Goal: Task Accomplishment & Management: Use online tool/utility

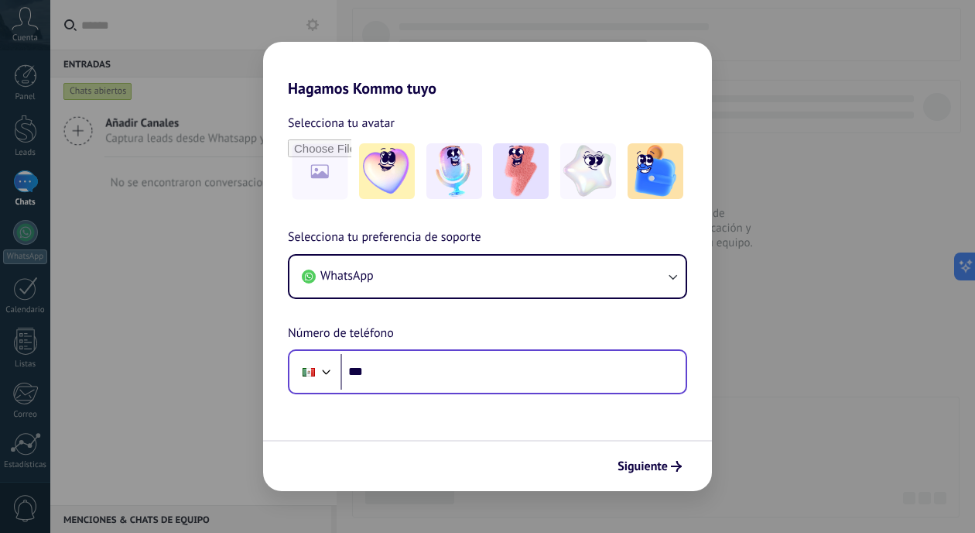
click at [566, 392] on div "Phone ***" at bounding box center [487, 371] width 399 height 45
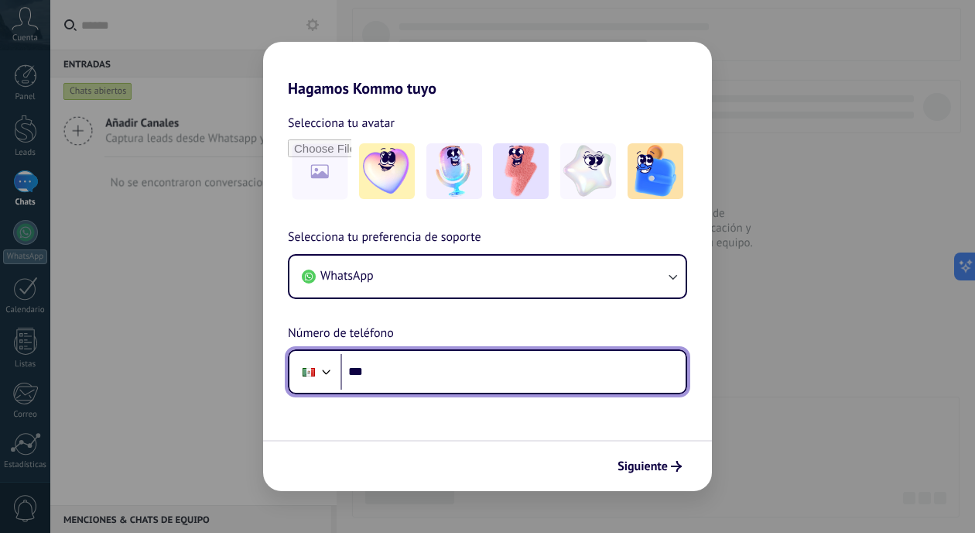
click at [551, 380] on input "***" at bounding box center [513, 372] width 345 height 36
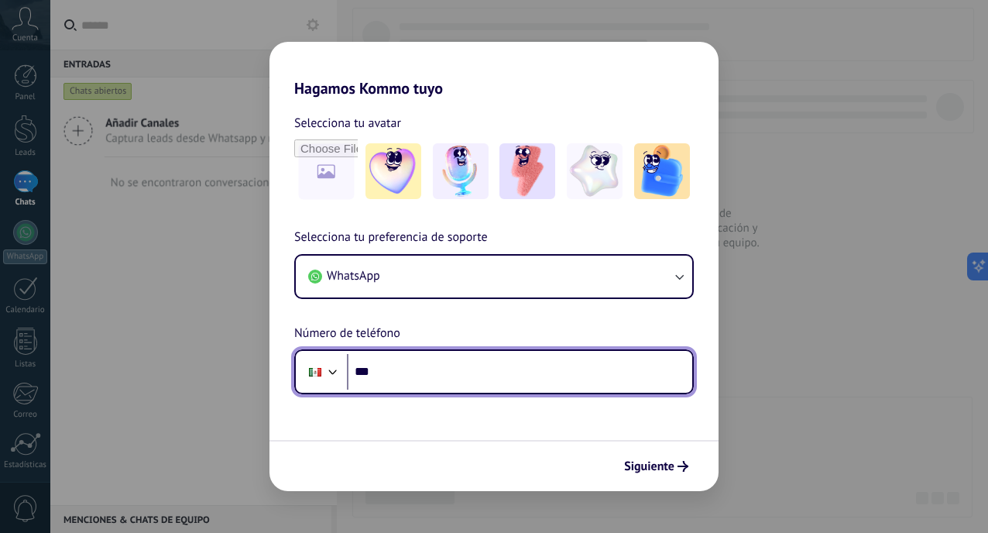
click at [398, 362] on input "***" at bounding box center [519, 372] width 345 height 36
type input "**********"
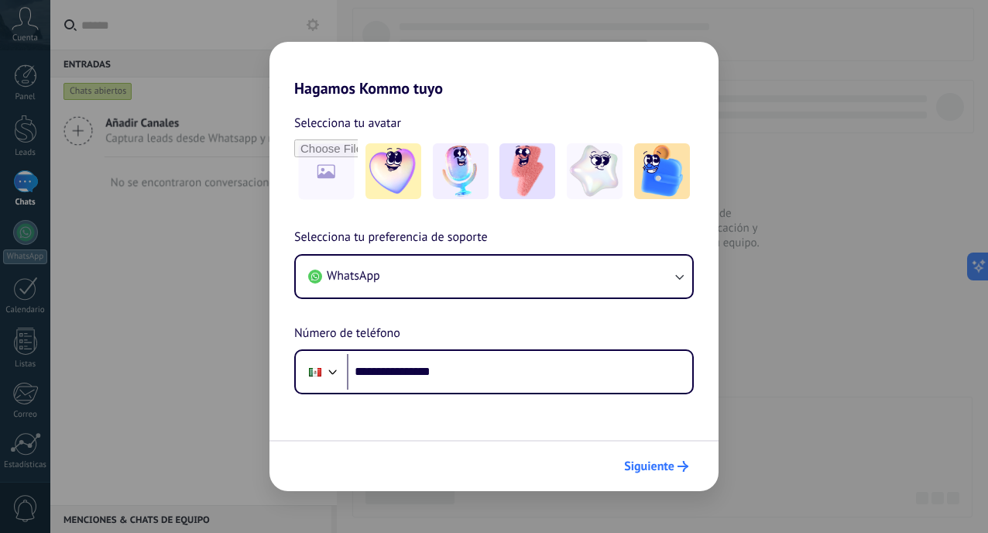
click at [656, 471] on span "Siguiente" at bounding box center [649, 466] width 50 height 11
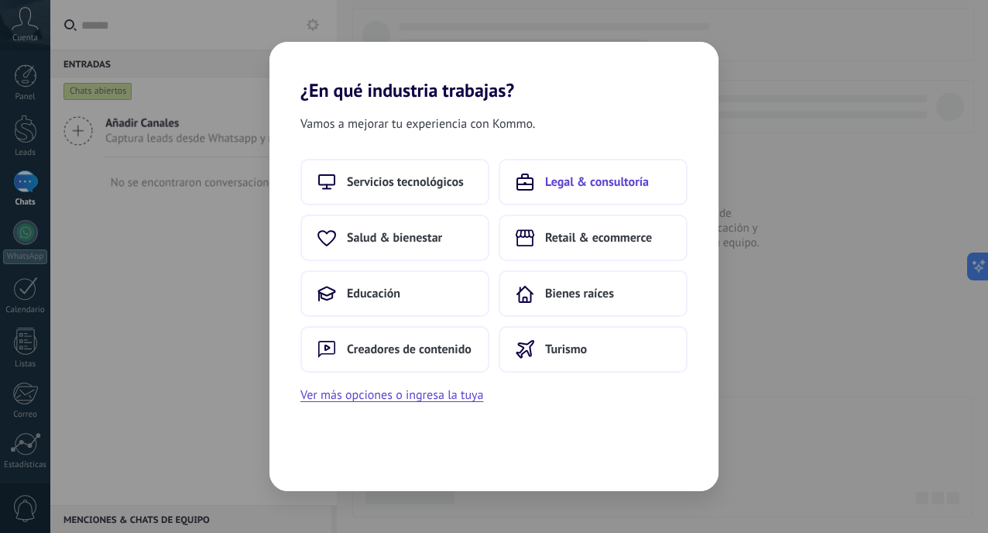
click at [602, 187] on span "Legal & consultoría" at bounding box center [597, 181] width 104 height 15
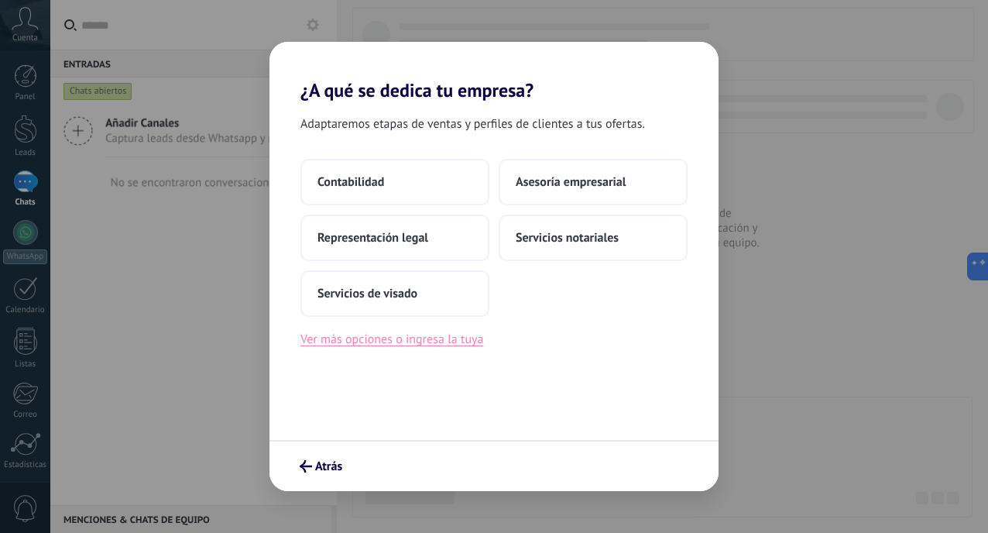
click at [430, 340] on button "Ver más opciones o ingresa la tuya" at bounding box center [391, 339] width 183 height 20
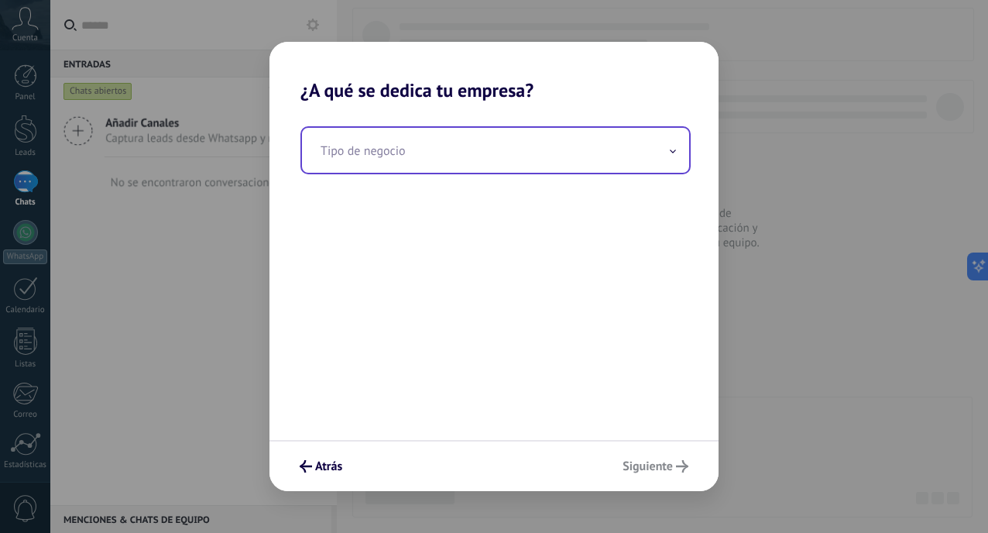
click at [482, 151] on input "text" at bounding box center [495, 150] width 387 height 45
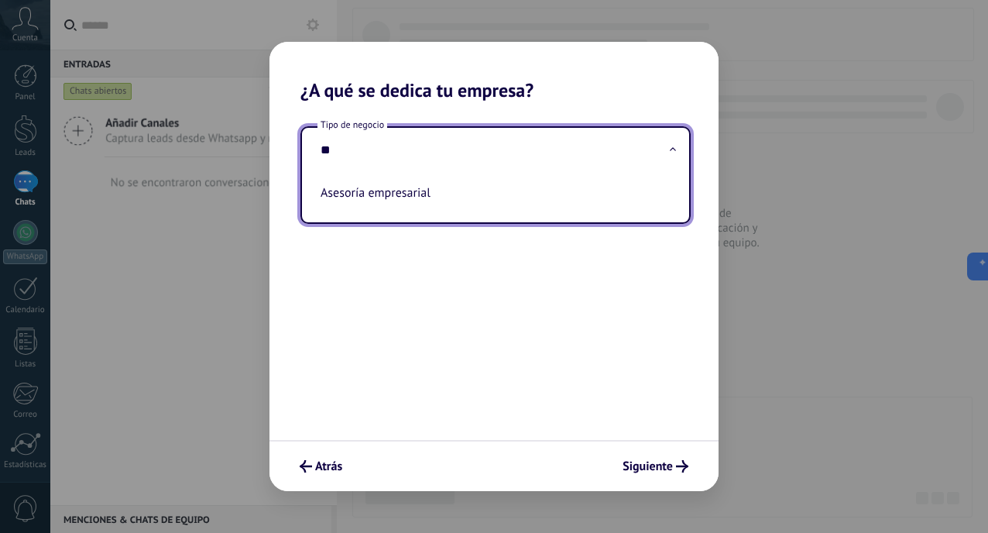
type input "*"
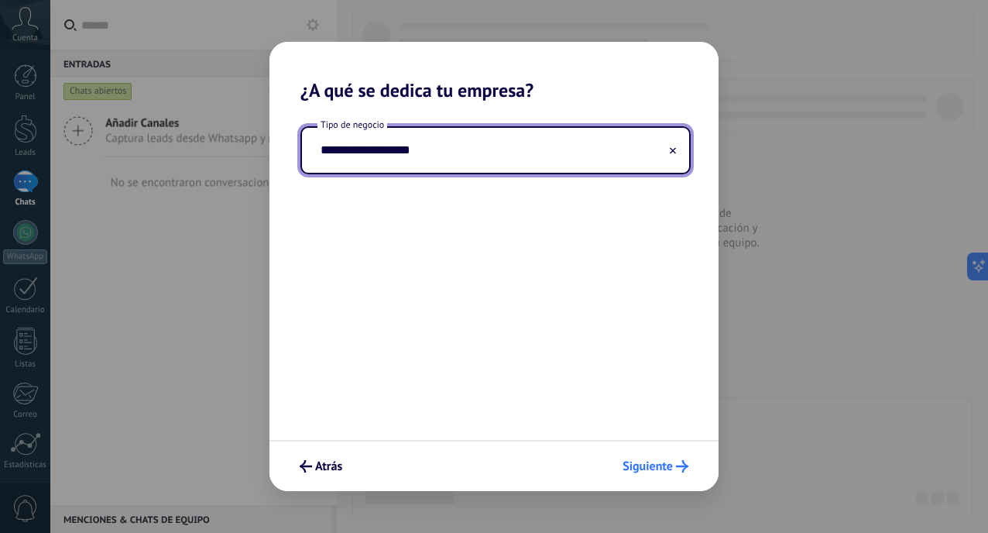
type input "**********"
click at [644, 467] on span "Siguiente" at bounding box center [647, 466] width 50 height 11
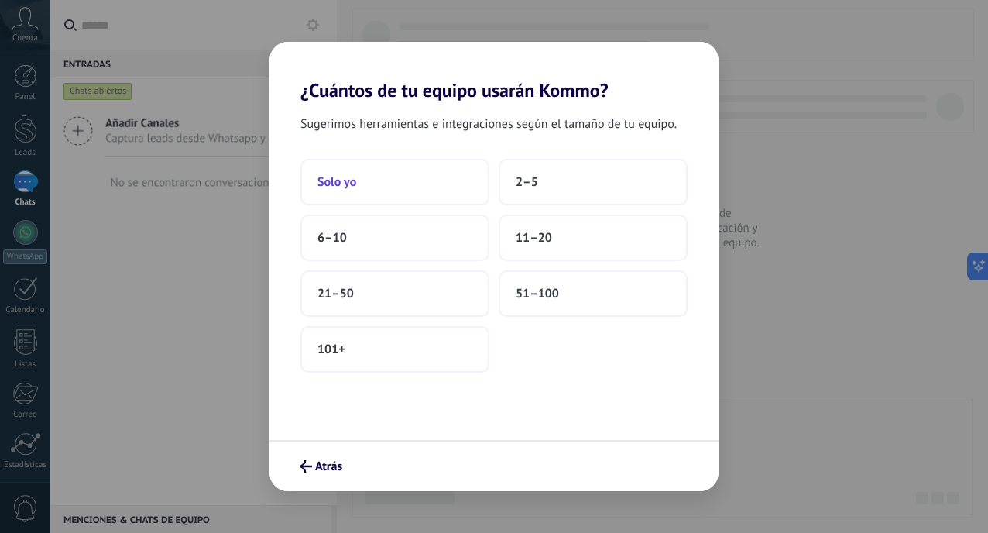
click at [427, 183] on button "Solo yo" at bounding box center [394, 182] width 189 height 46
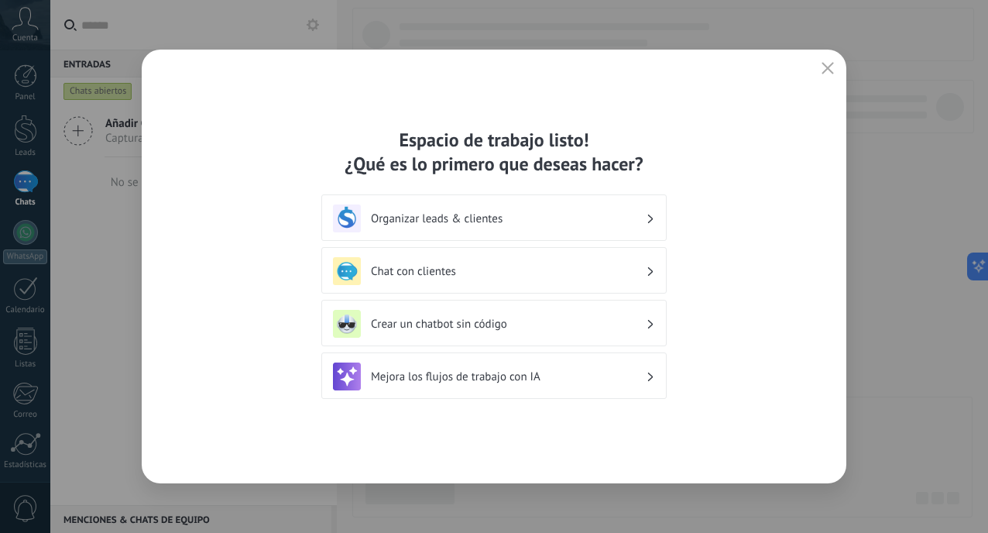
click at [570, 270] on h3 "Chat con clientes" at bounding box center [508, 271] width 275 height 15
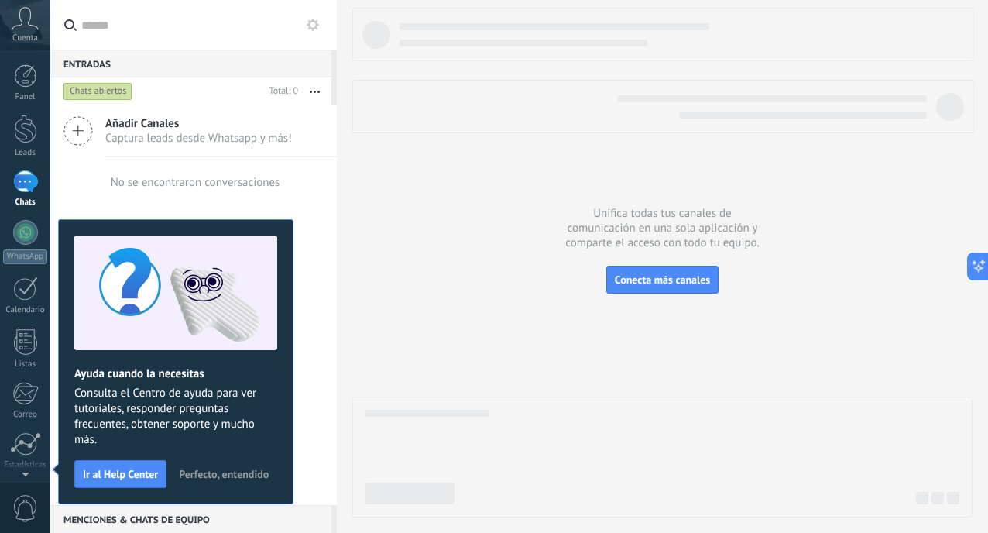
click at [151, 117] on span "Añadir Canales" at bounding box center [198, 123] width 187 height 15
click at [149, 129] on span "Añadir Canales" at bounding box center [198, 123] width 187 height 15
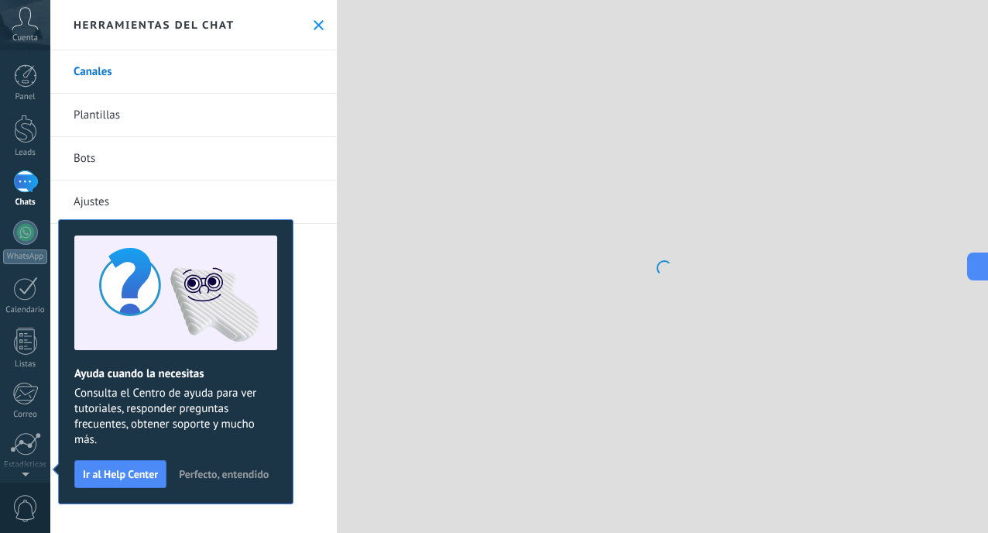
click at [83, 129] on link "Plantillas" at bounding box center [193, 115] width 286 height 43
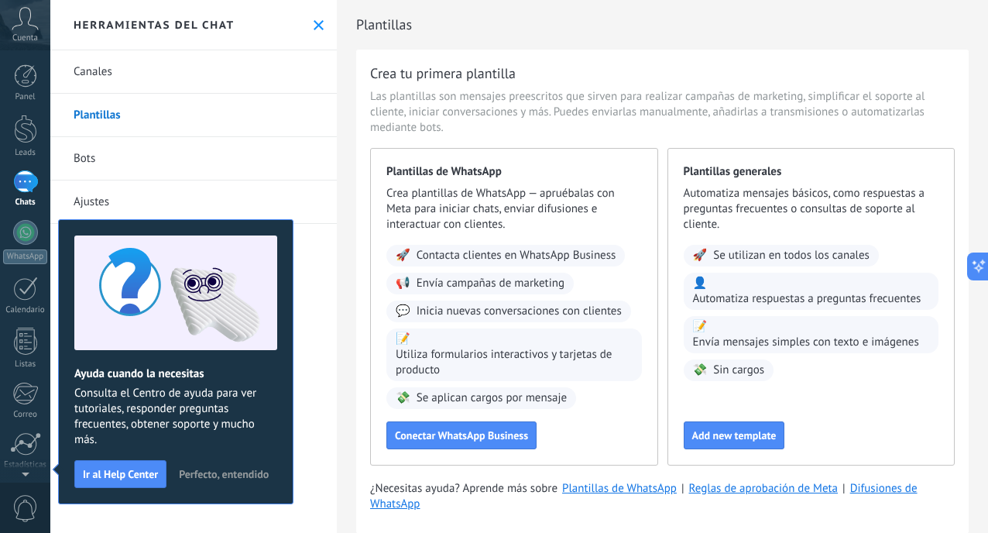
click at [93, 78] on link "Canales" at bounding box center [193, 71] width 286 height 43
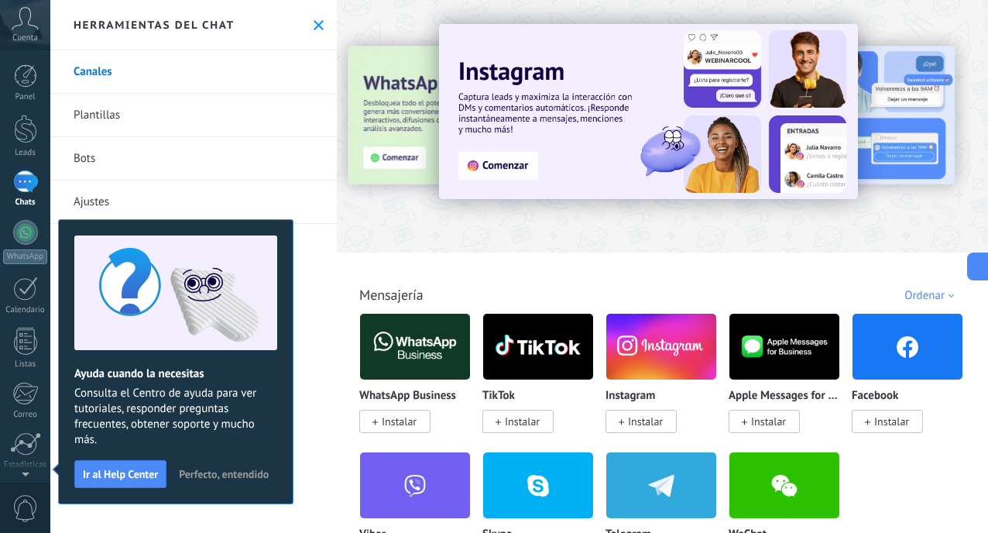
click at [402, 427] on span "Instalar" at bounding box center [399, 421] width 35 height 14
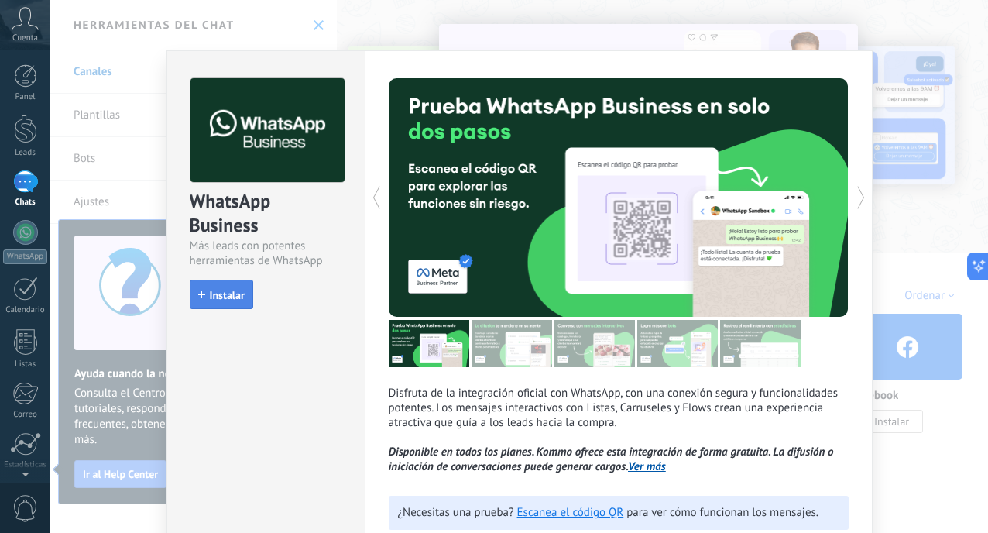
click at [221, 295] on span "Instalar" at bounding box center [227, 295] width 35 height 11
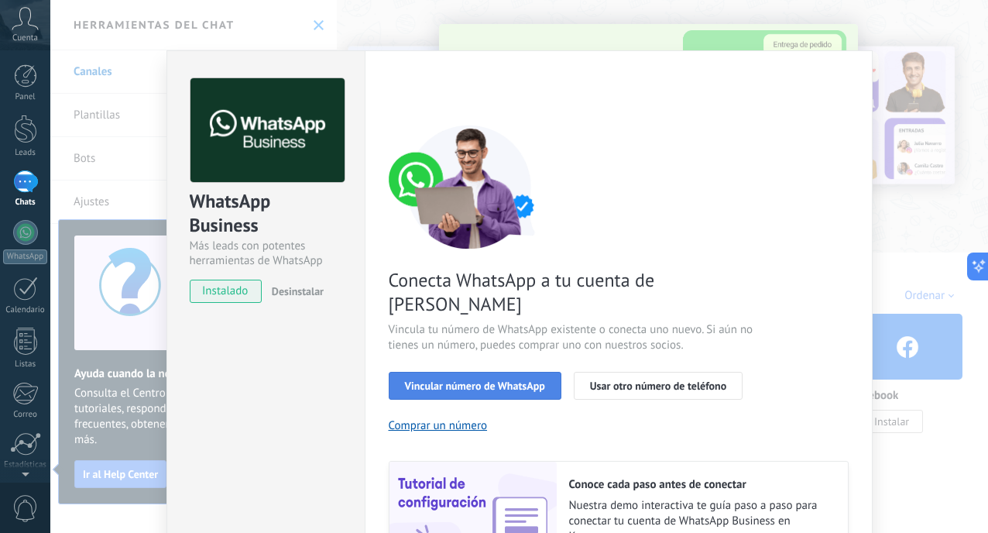
click at [420, 380] on span "Vincular número de WhatsApp" at bounding box center [475, 385] width 140 height 11
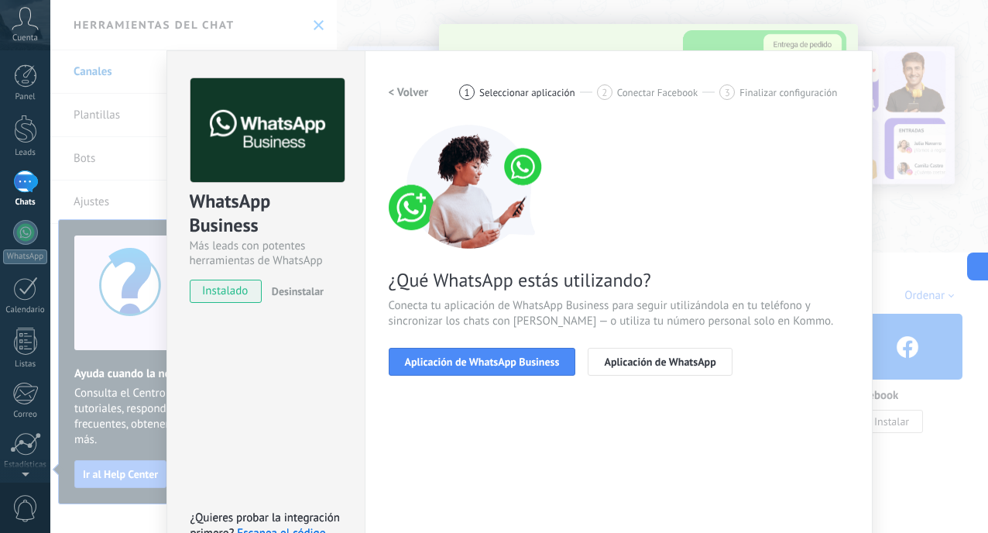
click at [420, 362] on span "Aplicación de WhatsApp Business" at bounding box center [482, 361] width 155 height 11
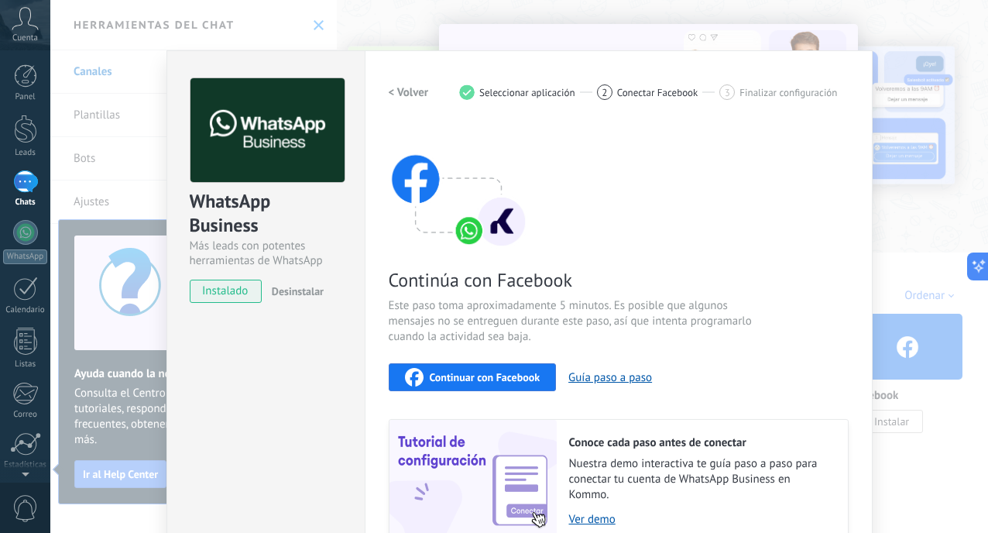
click at [436, 373] on span "Continuar con Facebook" at bounding box center [485, 377] width 111 height 11
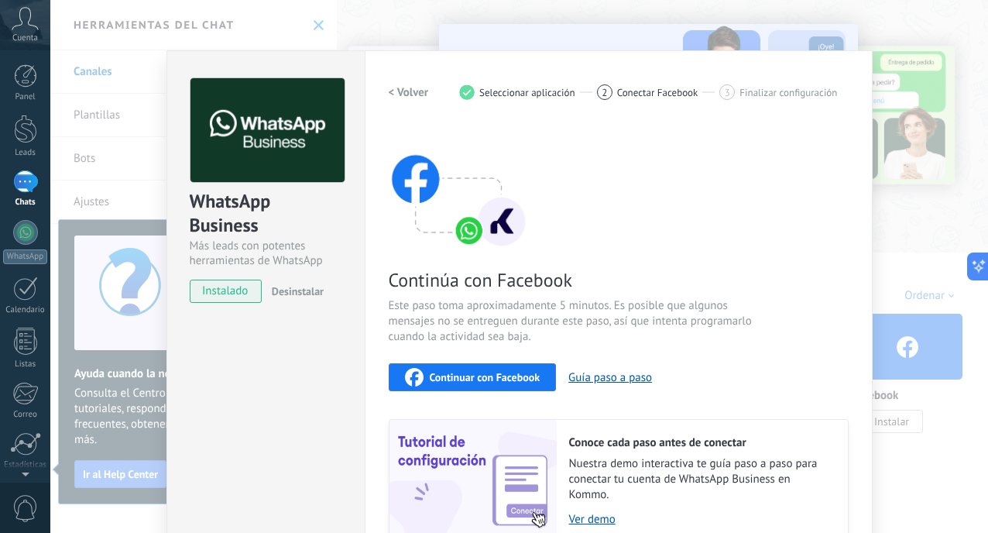
click at [487, 376] on span "Continuar con Facebook" at bounding box center [485, 377] width 111 height 11
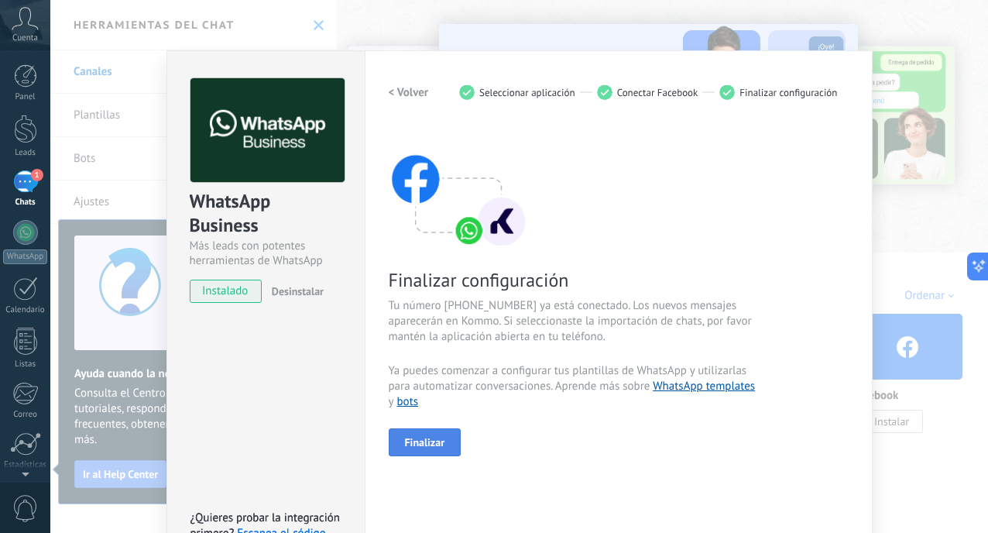
click at [416, 440] on span "Finalizar" at bounding box center [425, 442] width 40 height 11
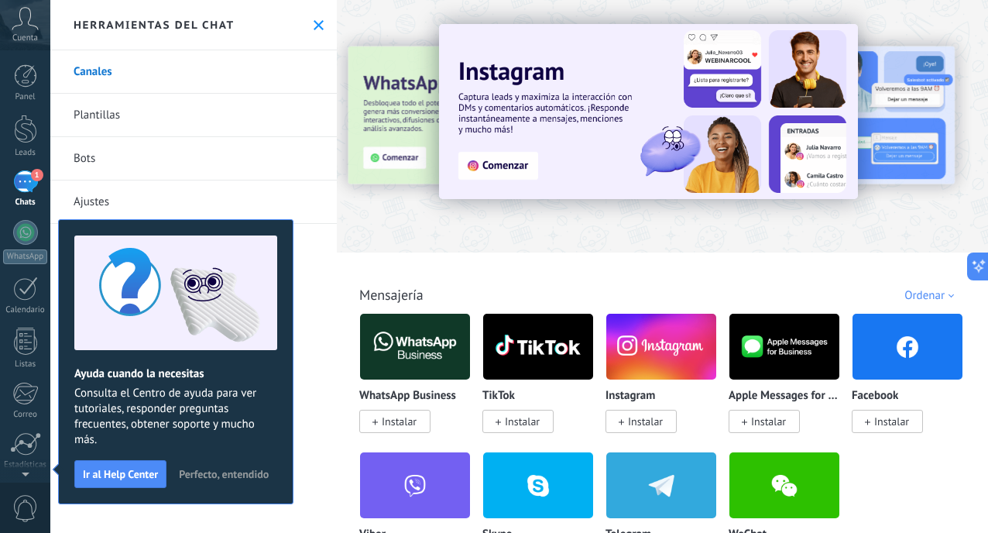
click at [40, 199] on div "Chats" at bounding box center [25, 202] width 45 height 10
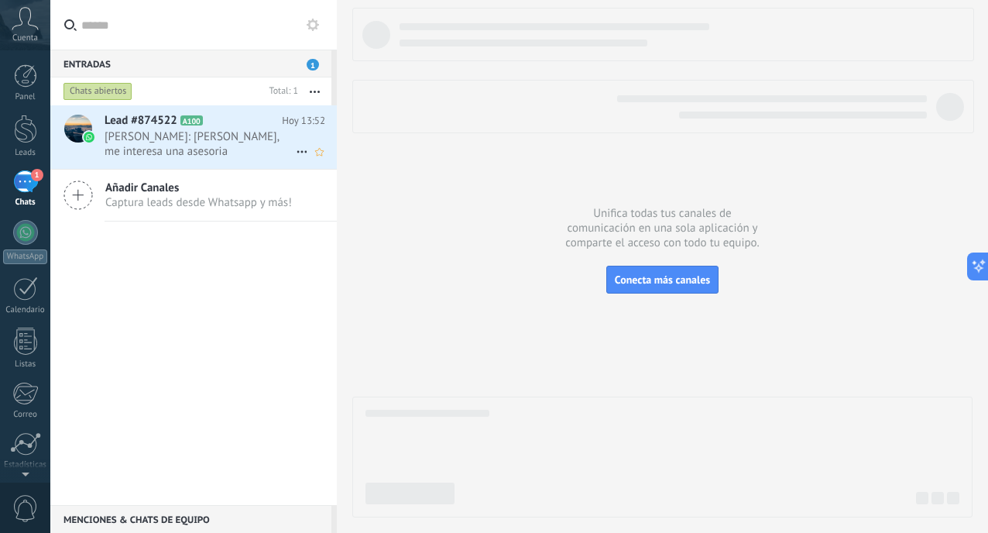
click at [157, 137] on span "[PERSON_NAME]: [PERSON_NAME], me interesa una asesoria" at bounding box center [199, 143] width 191 height 29
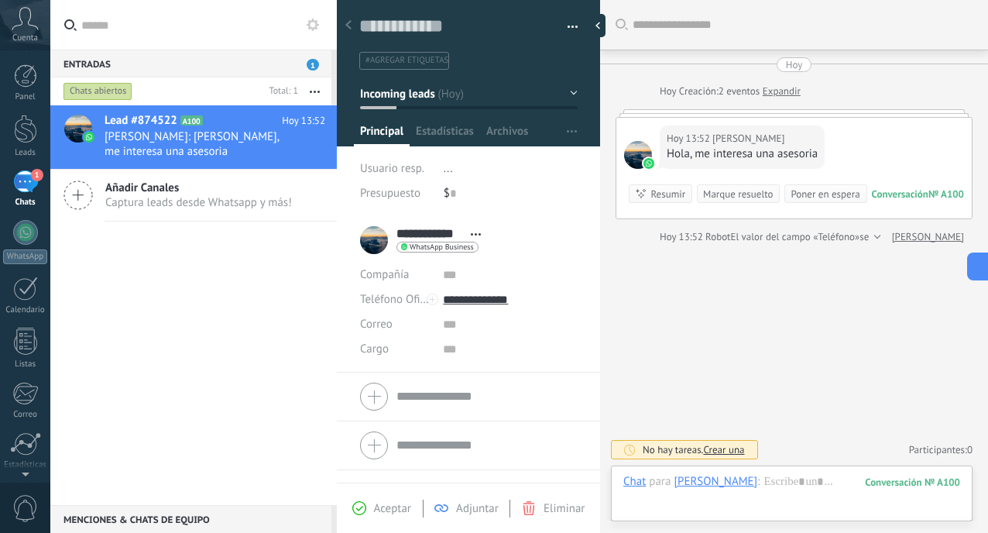
scroll to position [22, 0]
click at [746, 477] on div at bounding box center [791, 497] width 337 height 46
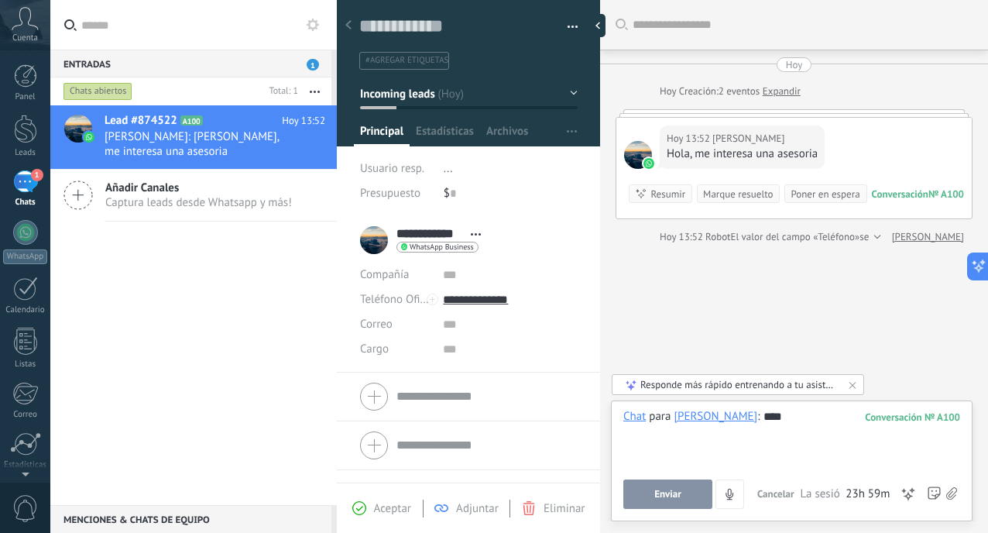
click at [666, 488] on button "Enviar" at bounding box center [667, 493] width 89 height 29
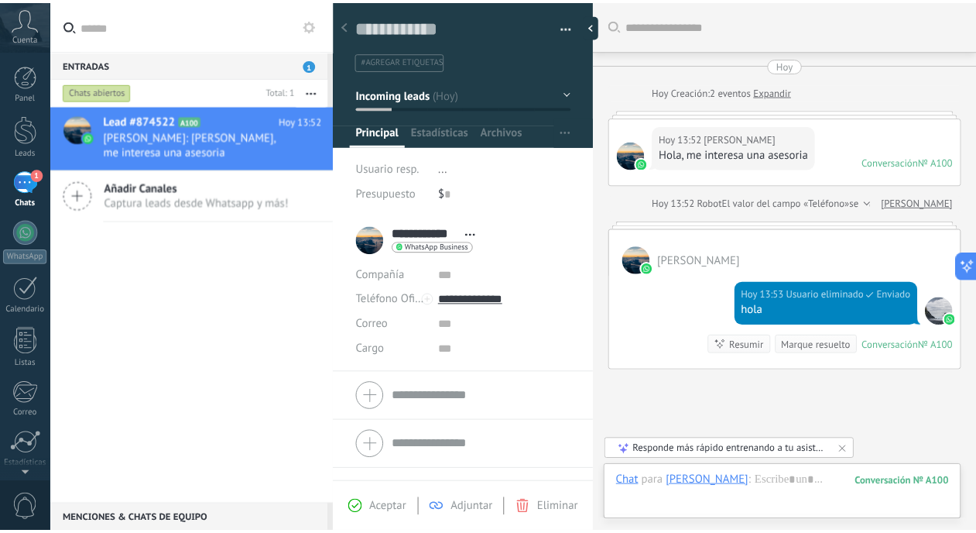
scroll to position [105, 0]
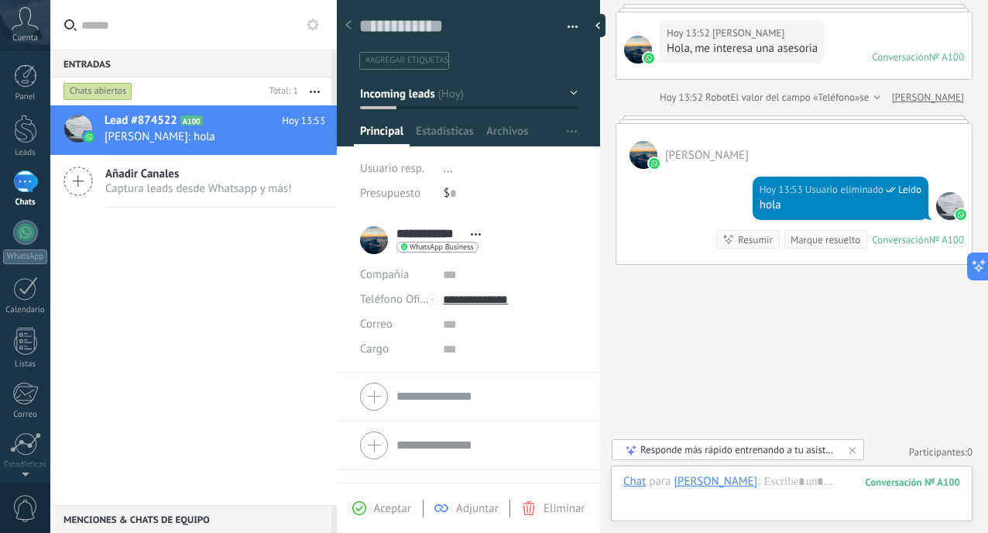
click at [22, 170] on div "1" at bounding box center [25, 181] width 25 height 22
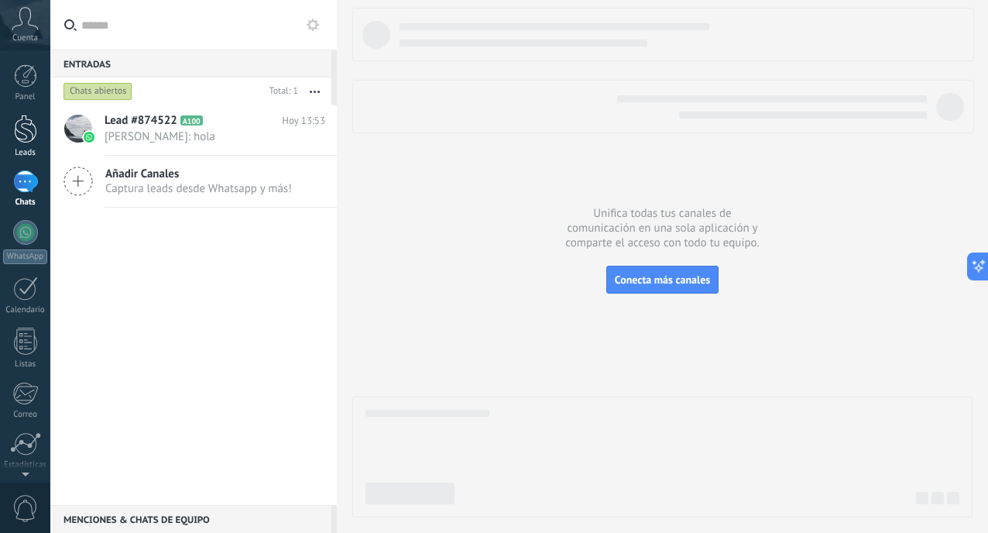
click at [19, 131] on div at bounding box center [25, 129] width 23 height 29
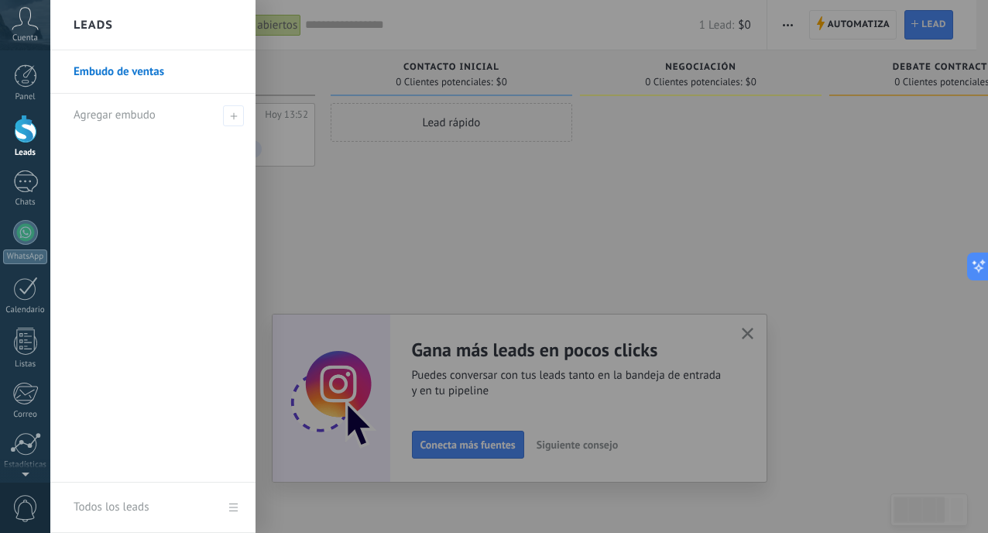
click at [23, 126] on div at bounding box center [25, 129] width 23 height 29
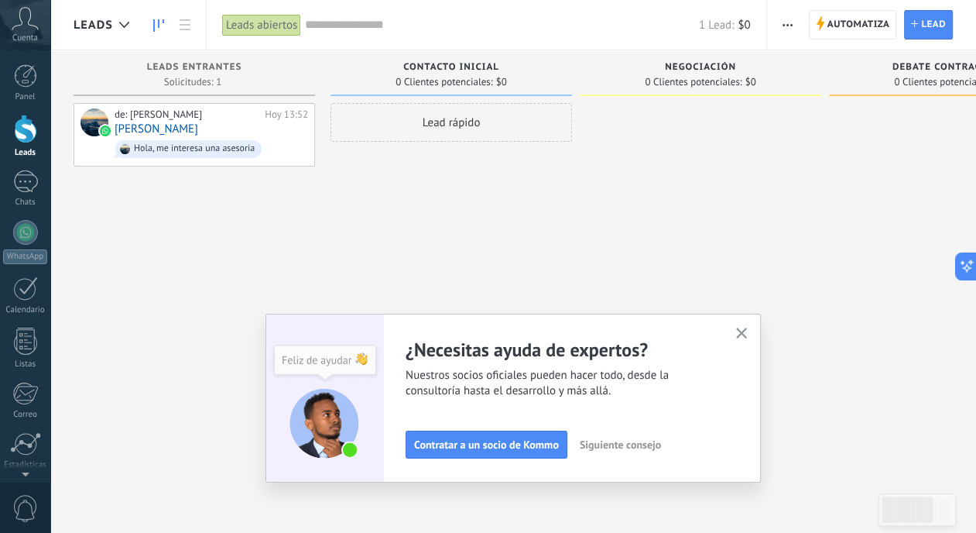
click at [743, 333] on icon "button" at bounding box center [742, 333] width 12 height 12
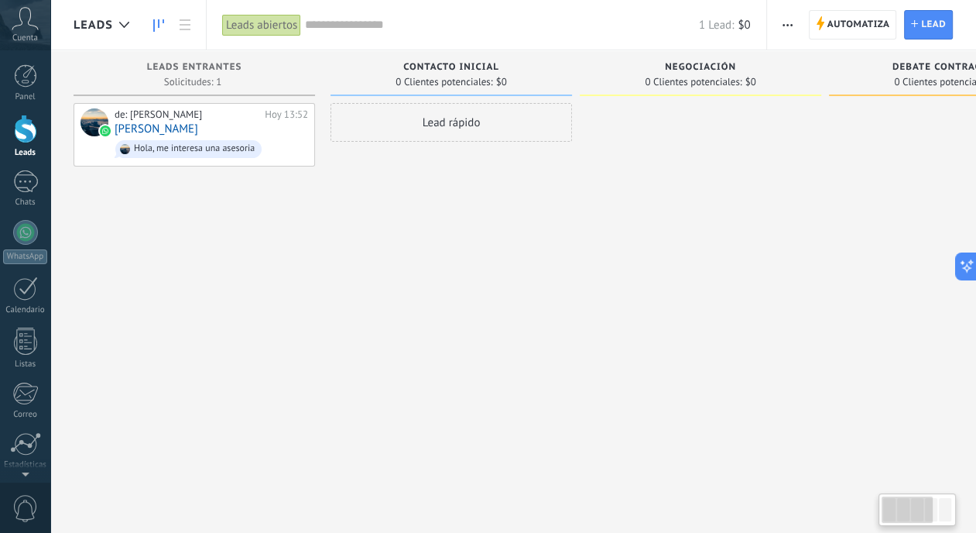
click at [944, 506] on div at bounding box center [945, 509] width 12 height 23
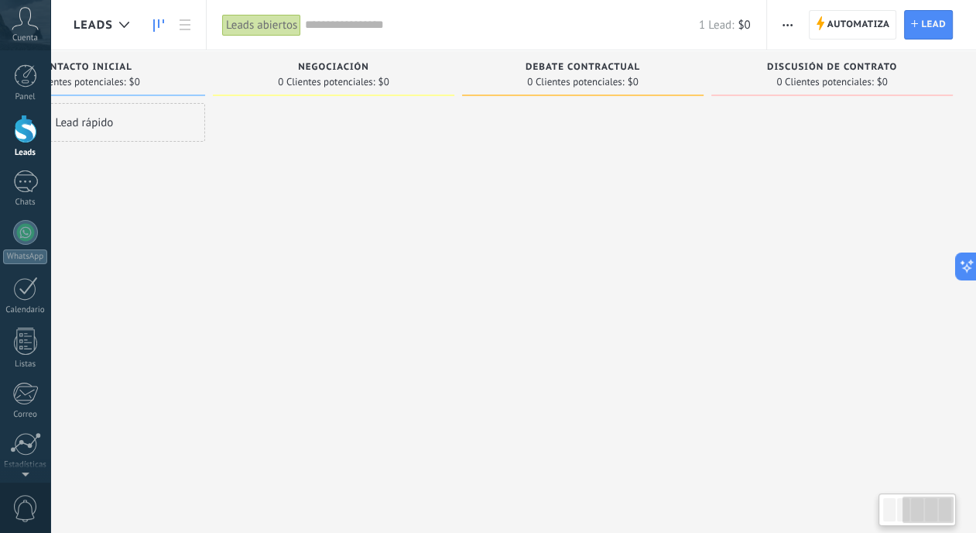
drag, startPoint x: 922, startPoint y: 516, endPoint x: 954, endPoint y: 511, distance: 32.2
click at [954, 511] on div at bounding box center [928, 509] width 51 height 26
click at [883, 515] on div at bounding box center [889, 509] width 12 height 23
click at [888, 515] on div at bounding box center [889, 509] width 12 height 23
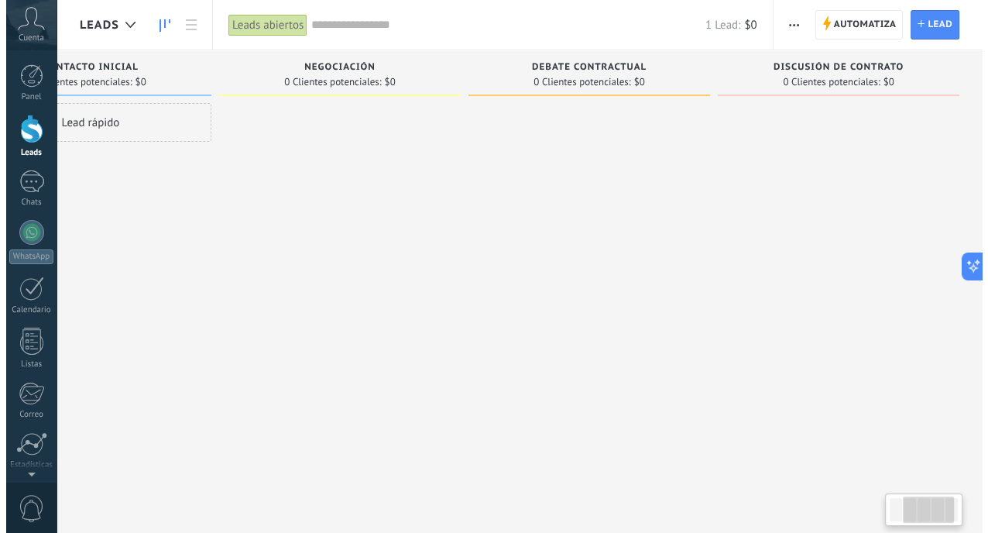
scroll to position [0, 12]
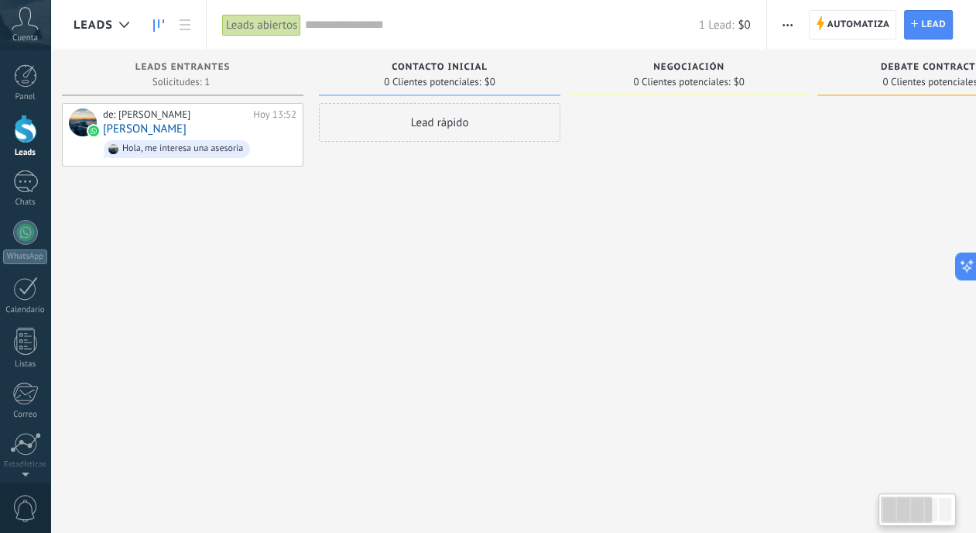
drag, startPoint x: 911, startPoint y: 508, endPoint x: 877, endPoint y: 511, distance: 34.2
click at [877, 511] on body ".abccls-1,.abccls-2{fill-rule:evenodd}.abccls-2{fill:#fff} .abfcls-1{fill:none}…" at bounding box center [488, 266] width 976 height 533
click at [361, 117] on div "Lead rápido" at bounding box center [440, 122] width 242 height 39
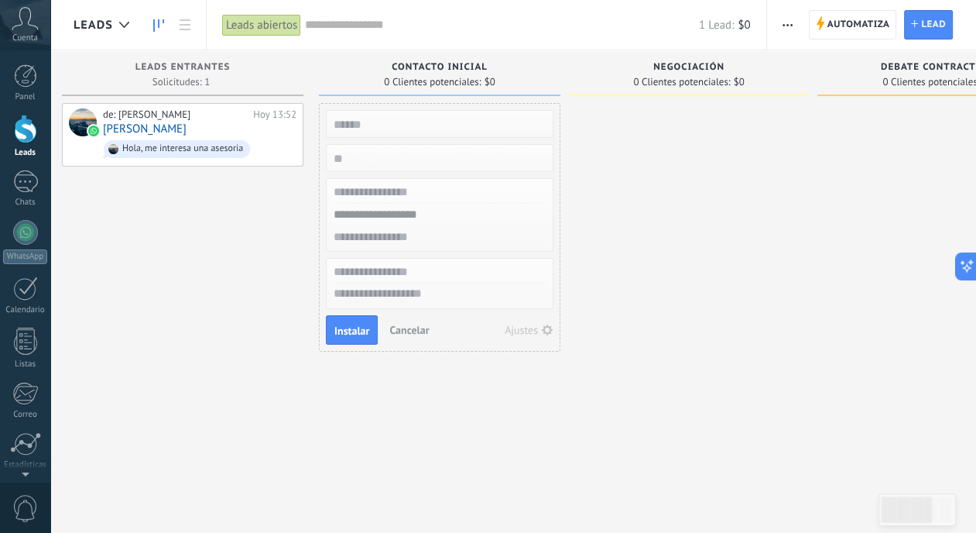
click at [406, 327] on span "Cancelar" at bounding box center [408, 330] width 39 height 14
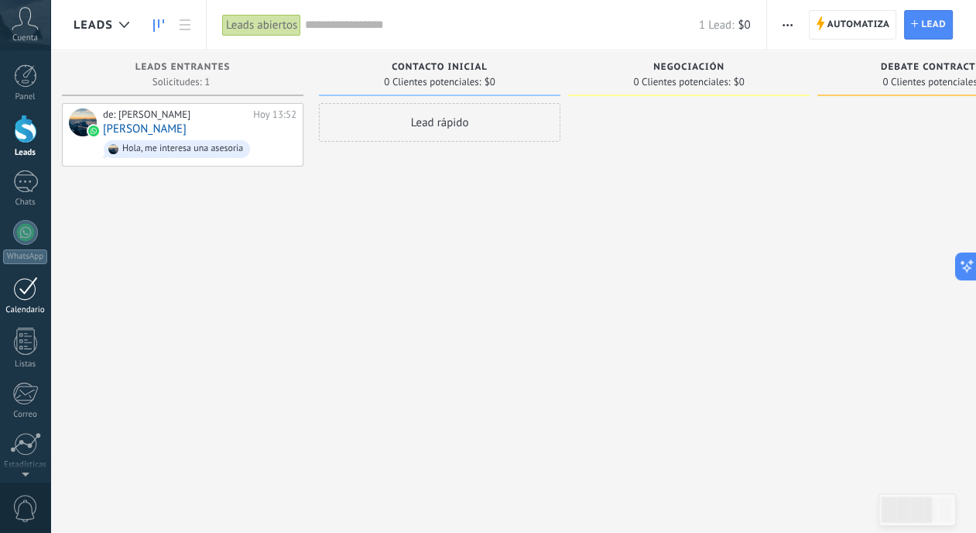
click at [37, 284] on link "Calendario" at bounding box center [25, 295] width 50 height 39
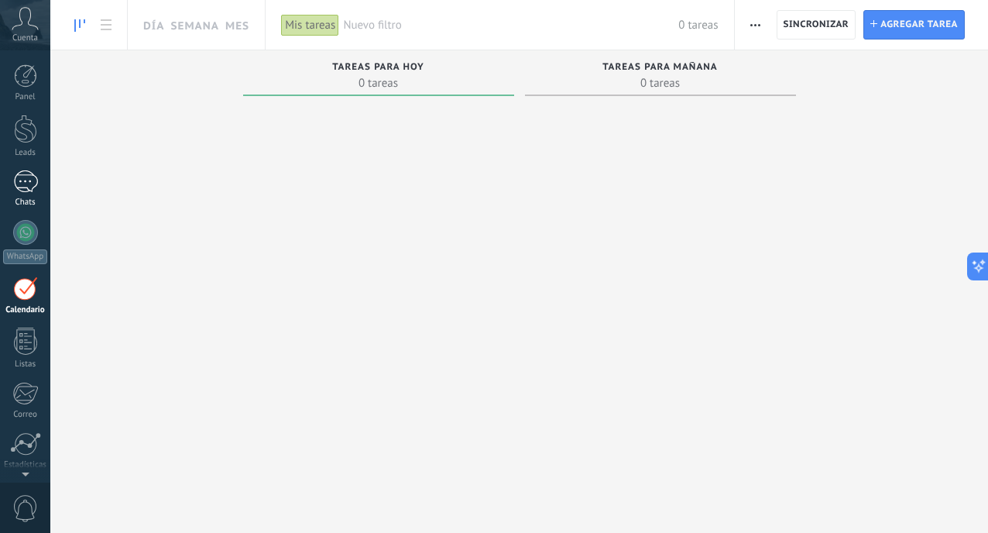
click at [43, 186] on link "1 Chats" at bounding box center [25, 188] width 50 height 37
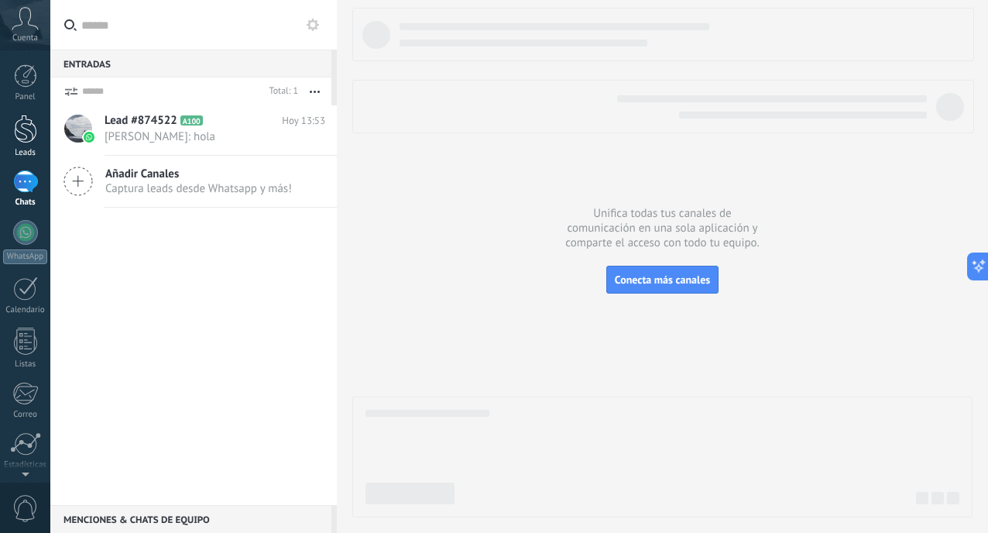
click at [15, 149] on div "Leads" at bounding box center [25, 153] width 45 height 10
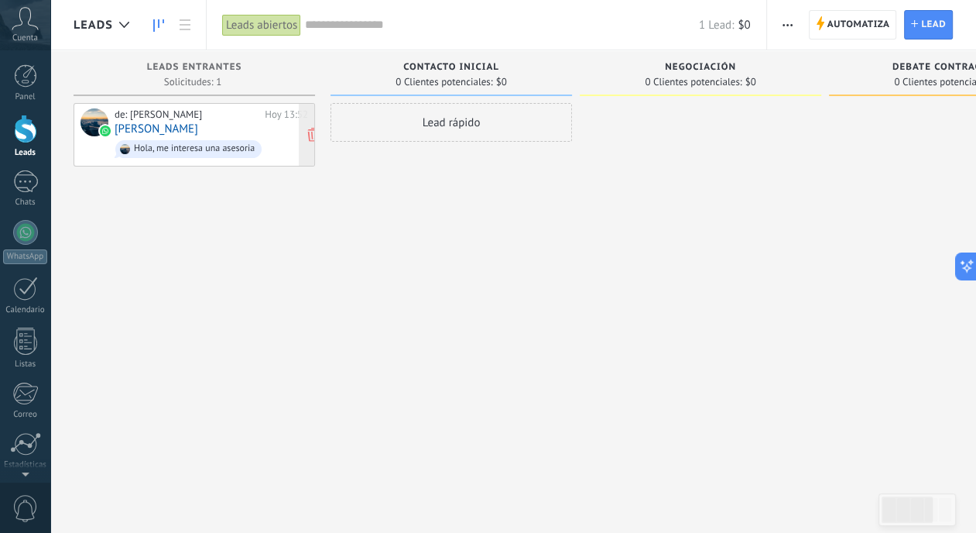
click at [170, 123] on link "[PERSON_NAME]" at bounding box center [157, 128] width 84 height 13
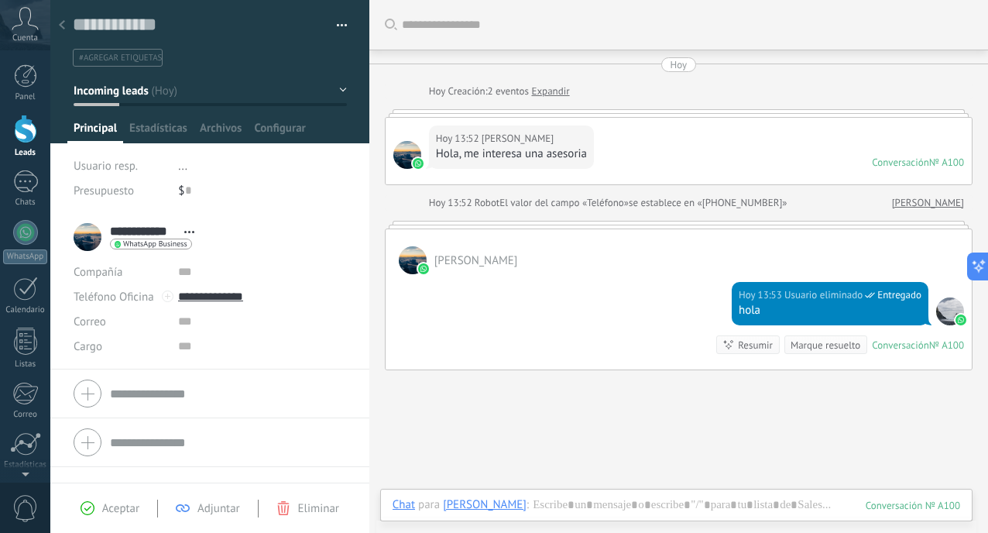
click at [405, 149] on div at bounding box center [407, 155] width 28 height 28
click at [87, 23] on textarea at bounding box center [199, 24] width 252 height 23
click at [64, 21] on icon at bounding box center [62, 24] width 6 height 9
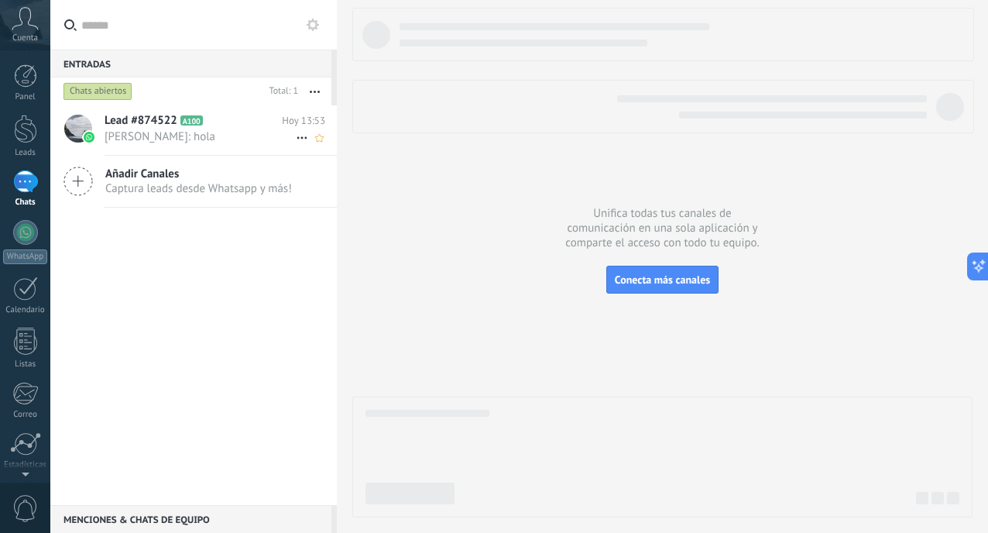
click at [146, 132] on span "[PERSON_NAME]: hola" at bounding box center [199, 136] width 191 height 15
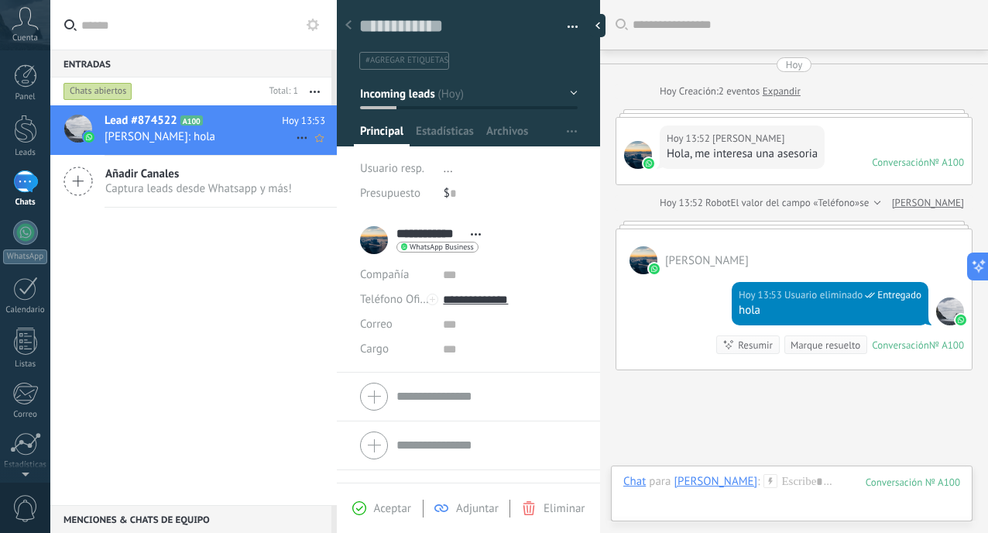
click at [294, 136] on icon at bounding box center [302, 137] width 19 height 19
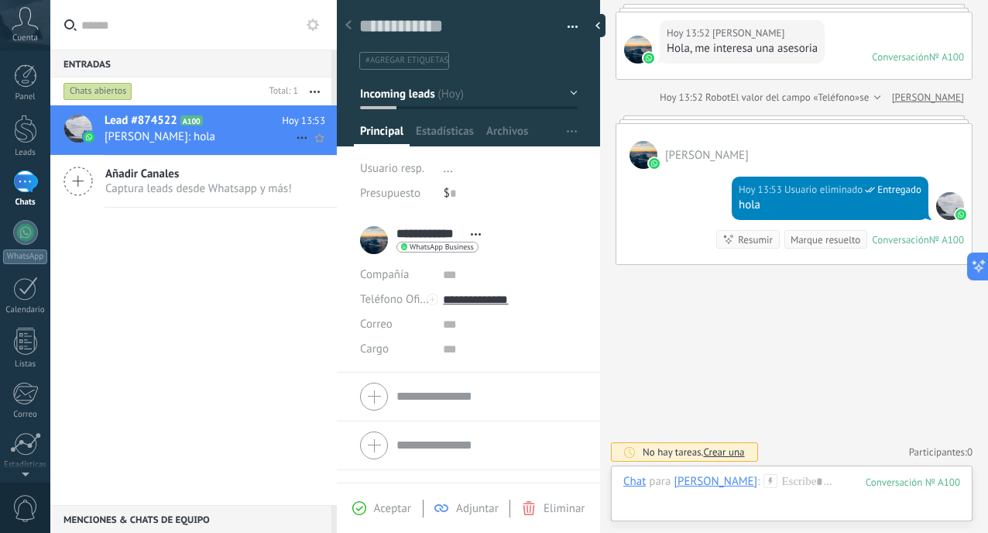
scroll to position [22, 0]
click at [155, 132] on div at bounding box center [494, 266] width 988 height 533
click at [359, 509] on use at bounding box center [359, 508] width 14 height 14
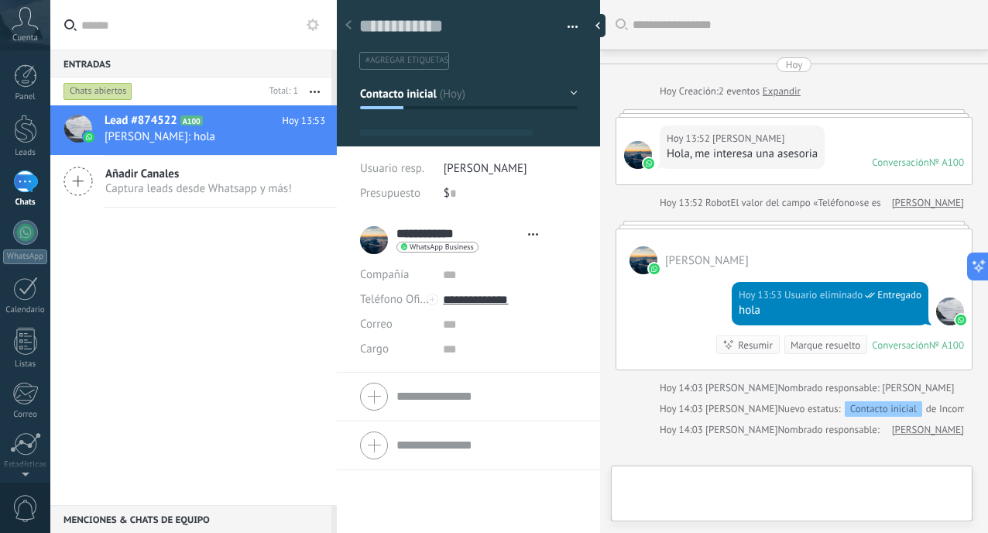
scroll to position [28, 0]
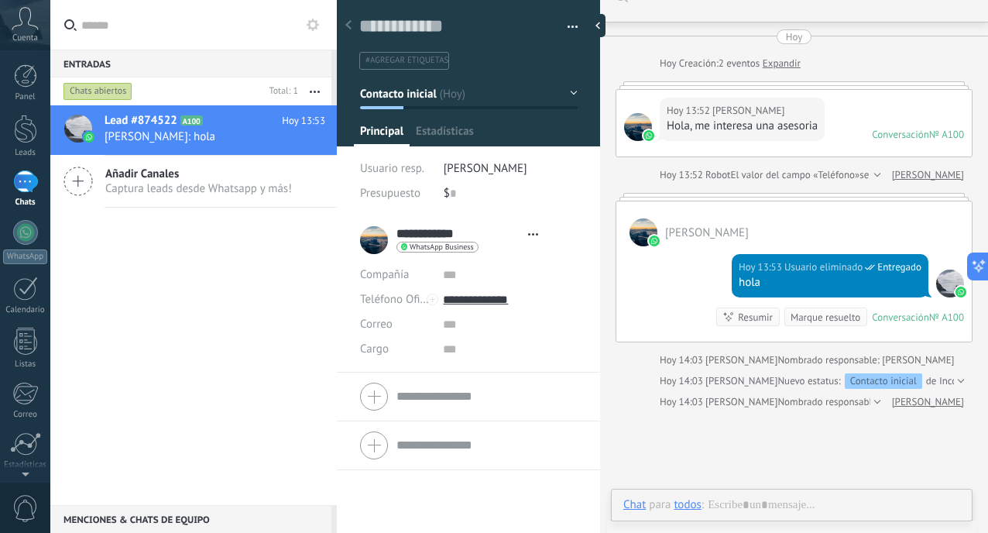
type textarea "**********"
click at [509, 301] on input "**********" at bounding box center [510, 299] width 134 height 25
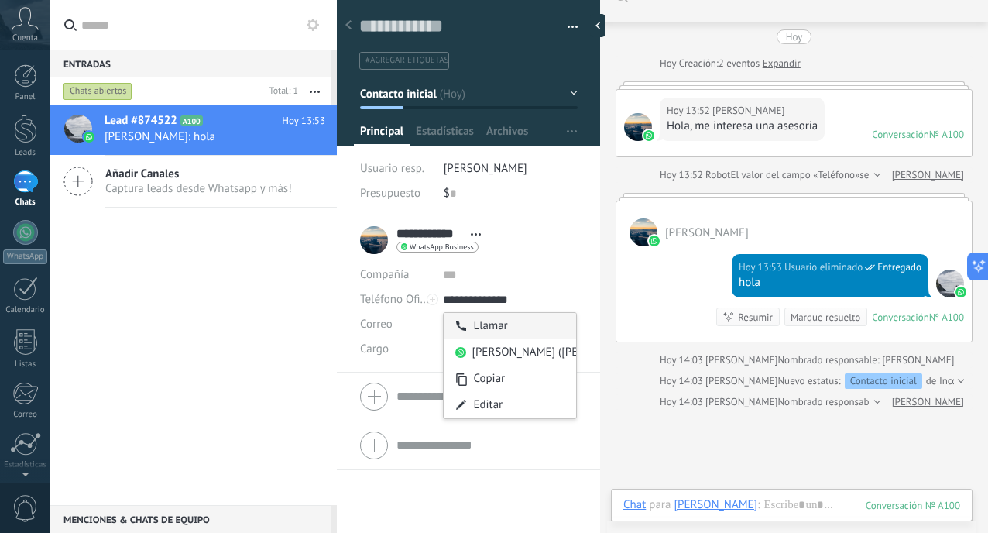
click at [486, 327] on div "Llamar" at bounding box center [510, 326] width 132 height 26
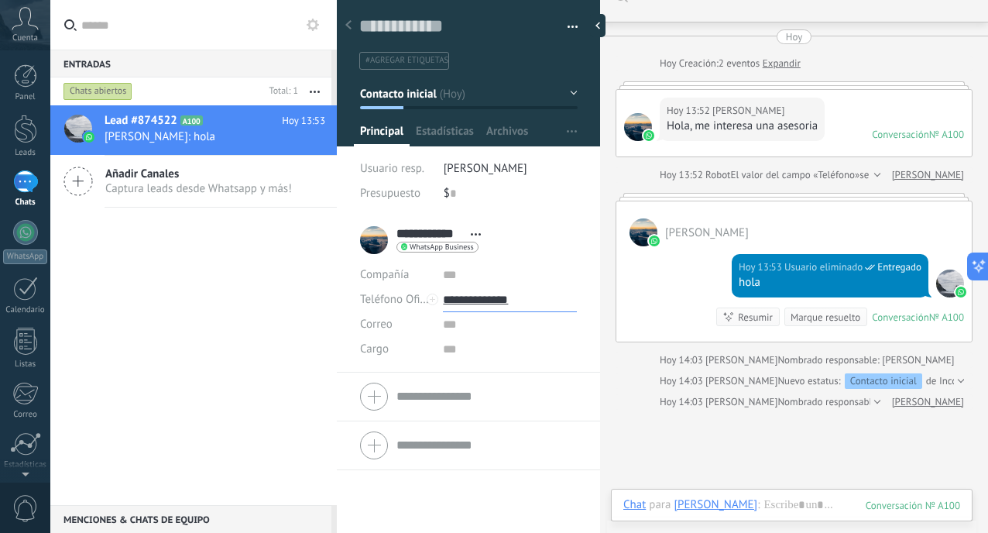
click at [490, 296] on input "**********" at bounding box center [510, 299] width 134 height 25
click at [499, 351] on div "[PERSON_NAME] ([PERSON_NAME])" at bounding box center [510, 352] width 132 height 26
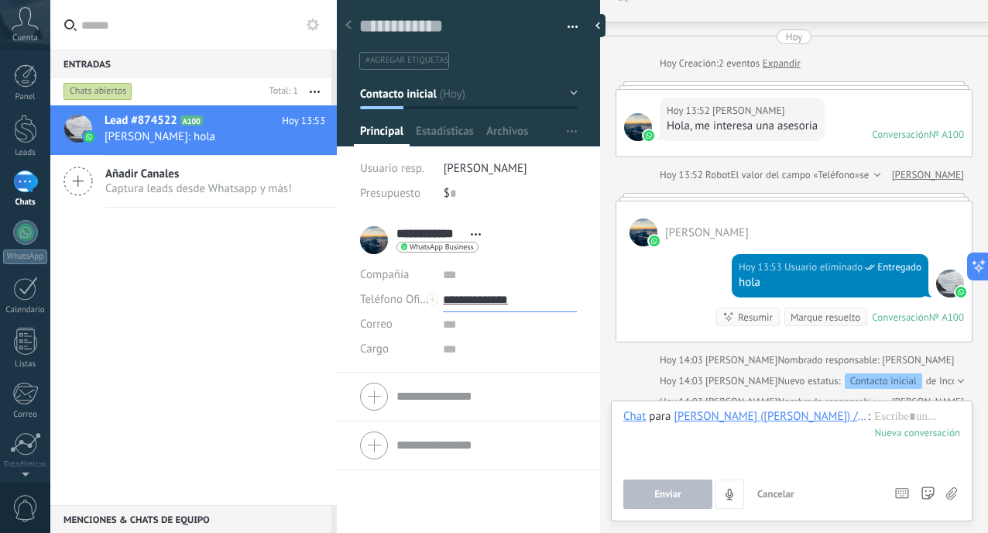
click at [468, 296] on input "**********" at bounding box center [510, 299] width 134 height 25
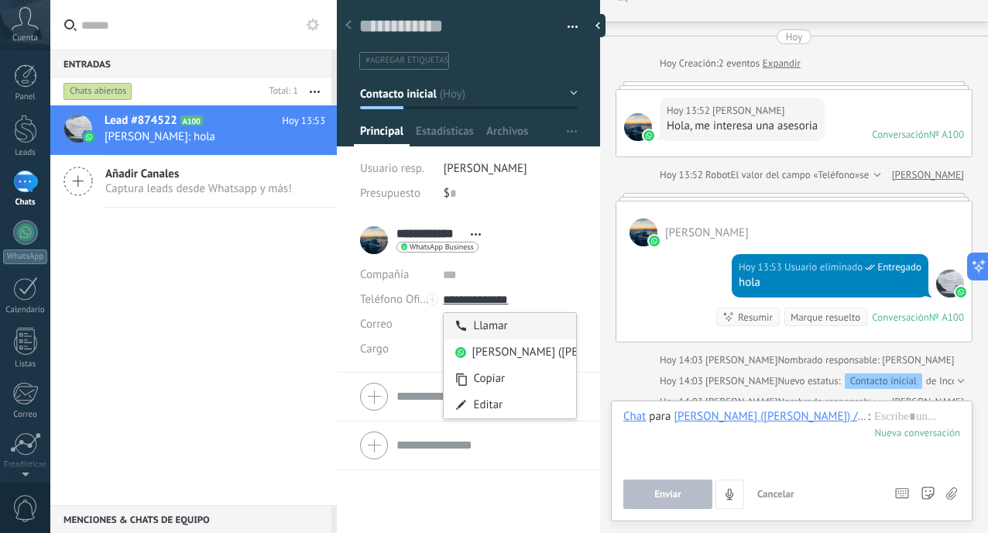
click at [481, 330] on div "Llamar" at bounding box center [510, 326] width 132 height 26
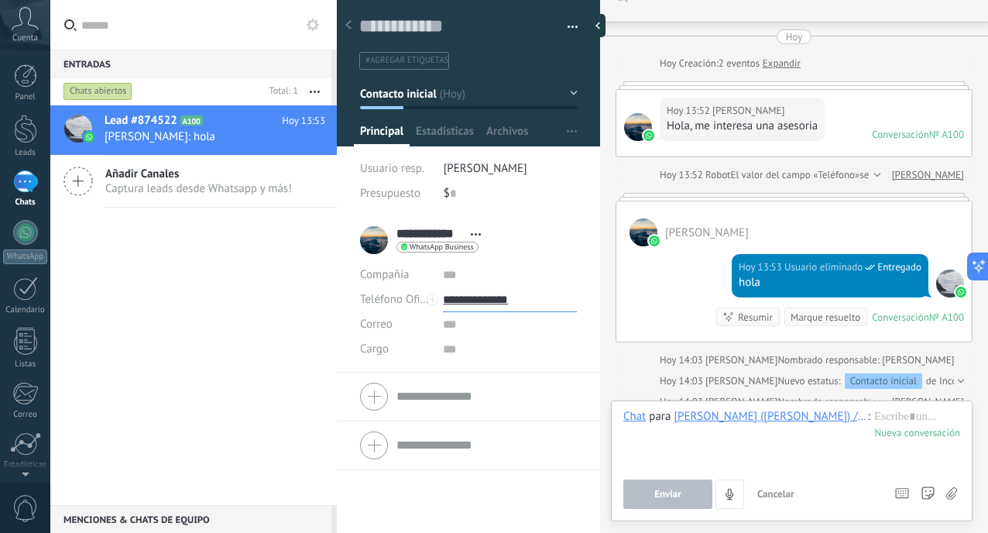
click at [453, 295] on input "**********" at bounding box center [510, 299] width 134 height 25
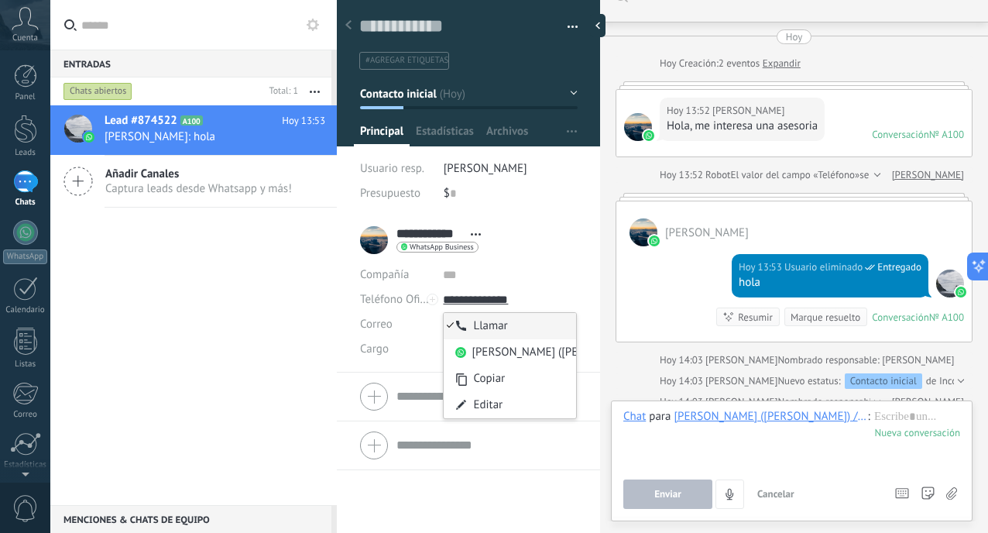
click at [513, 324] on div "Llamar" at bounding box center [510, 326] width 132 height 26
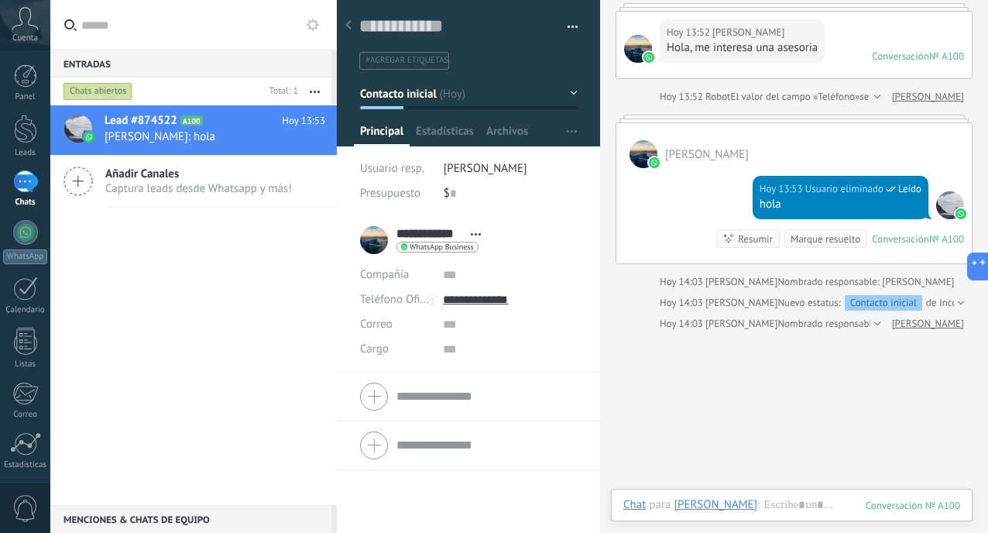
click at [128, 181] on span "Captura leads desde Whatsapp y más!" at bounding box center [198, 188] width 187 height 15
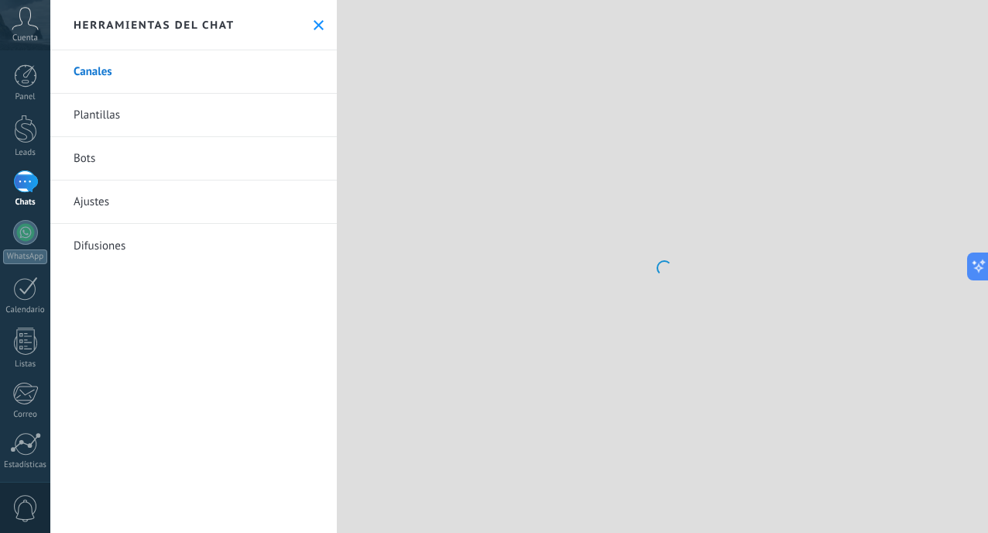
click at [81, 168] on link "Bots" at bounding box center [193, 158] width 286 height 43
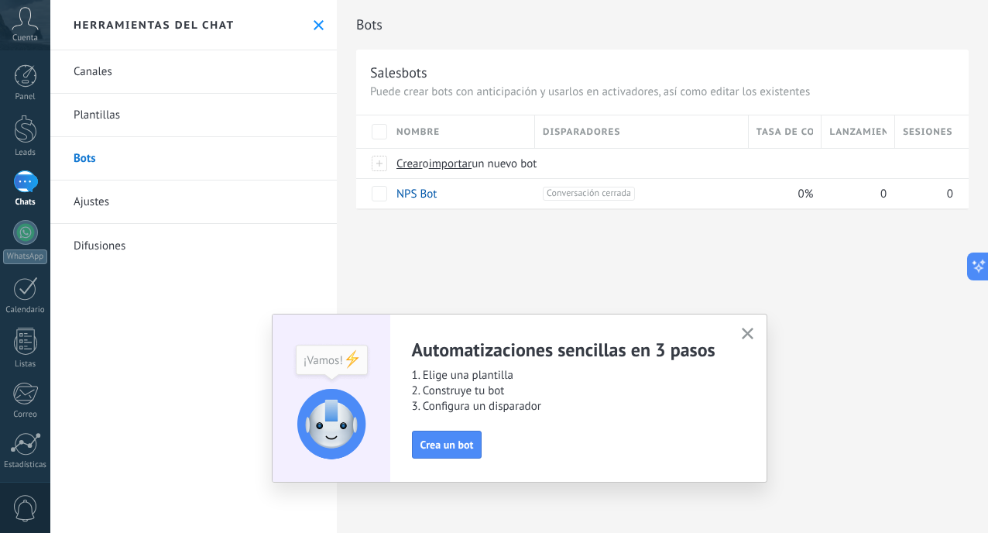
click at [93, 74] on link "Canales" at bounding box center [193, 71] width 286 height 43
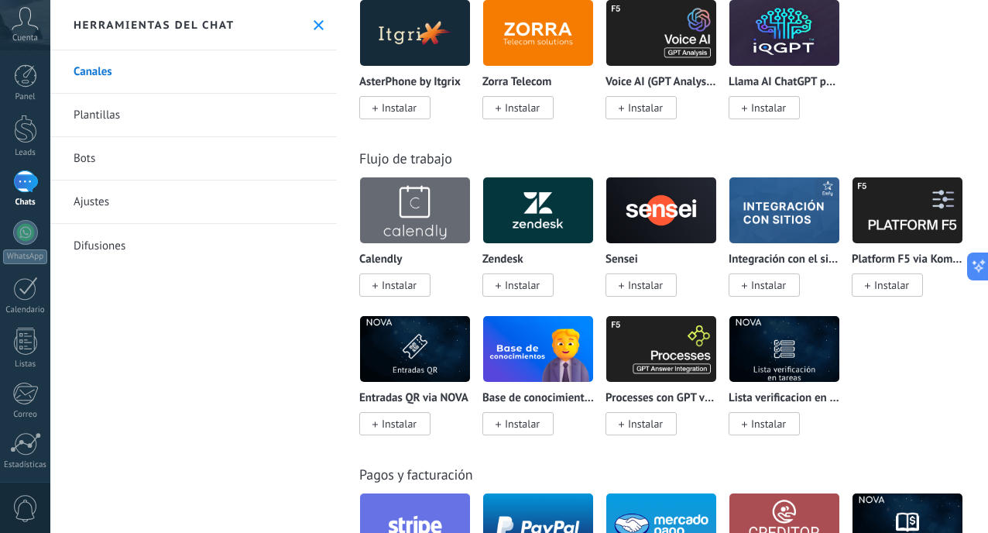
scroll to position [2796, 0]
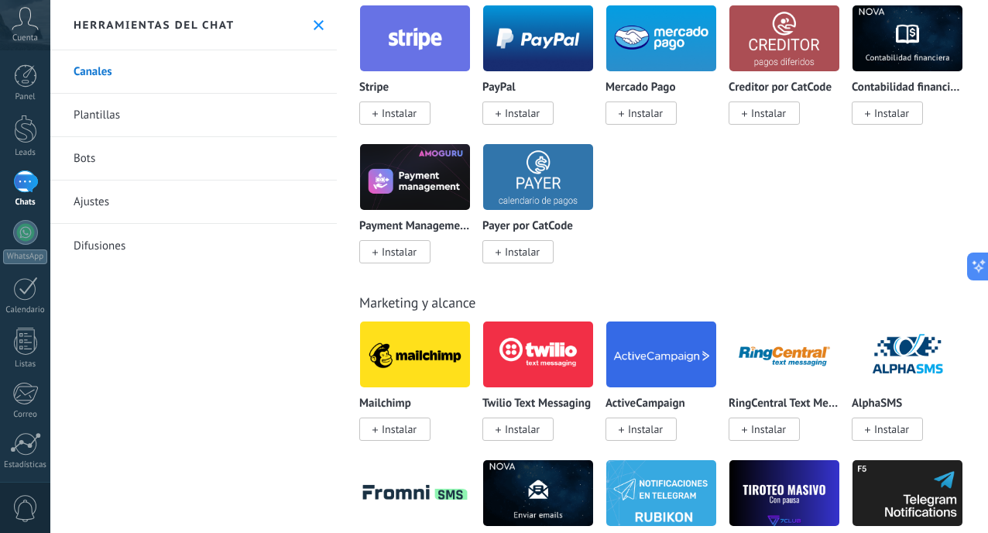
click at [519, 143] on div "PayPal Instalar" at bounding box center [543, 74] width 123 height 139
click at [520, 222] on div "Payer por CatCode Instalar" at bounding box center [537, 201] width 111 height 116
click at [512, 214] on img at bounding box center [538, 176] width 110 height 75
click at [408, 220] on div "Payment Management de AMOGURU Instalar" at bounding box center [414, 201] width 111 height 116
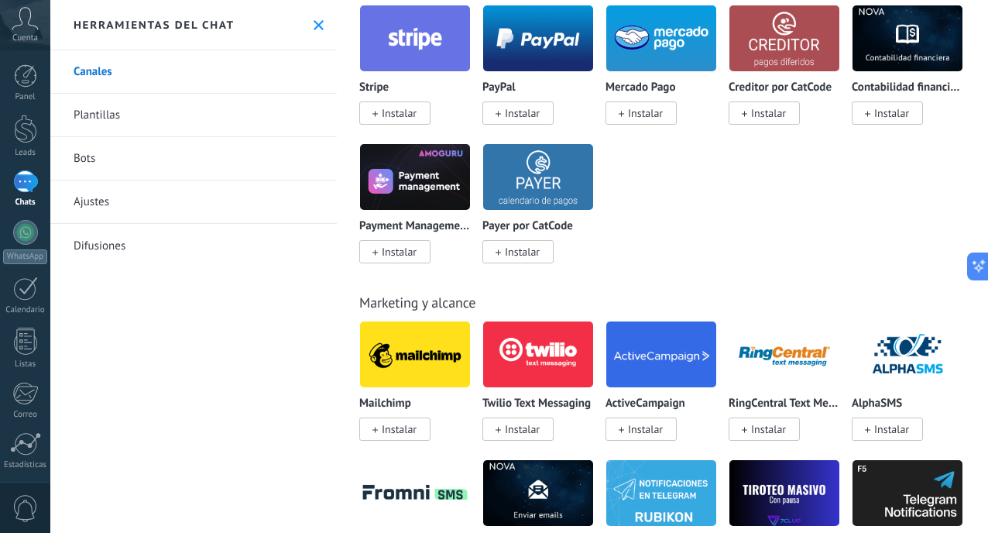
click at [408, 220] on div "Payment Management de AMOGURU Instalar" at bounding box center [414, 201] width 111 height 116
click at [385, 142] on div "Stripe Instalar" at bounding box center [420, 74] width 123 height 139
click at [545, 263] on span "Instalar" at bounding box center [517, 251] width 71 height 23
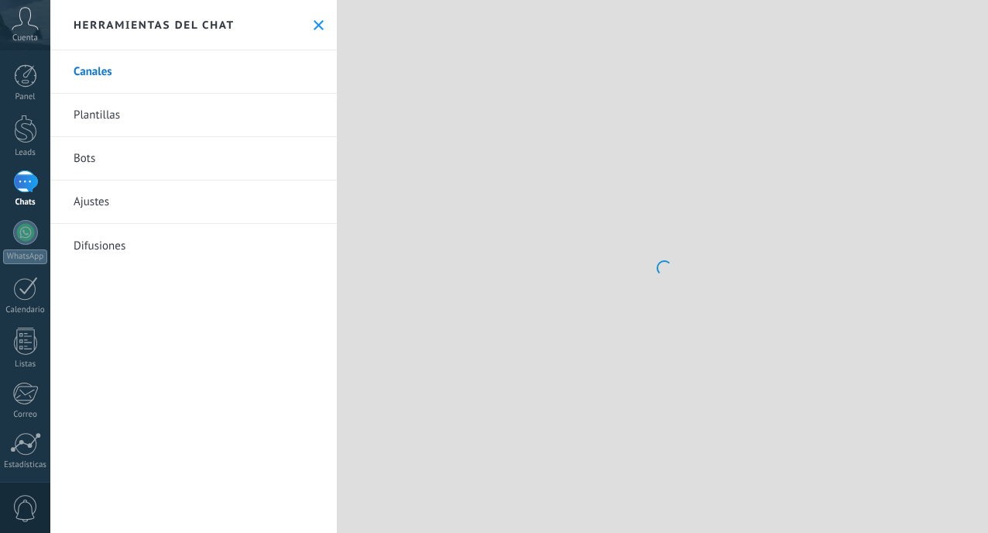
click at [316, 340] on div "Canales [GEOGRAPHIC_DATA] Bots Ajustes Difusiones" at bounding box center [193, 291] width 286 height 482
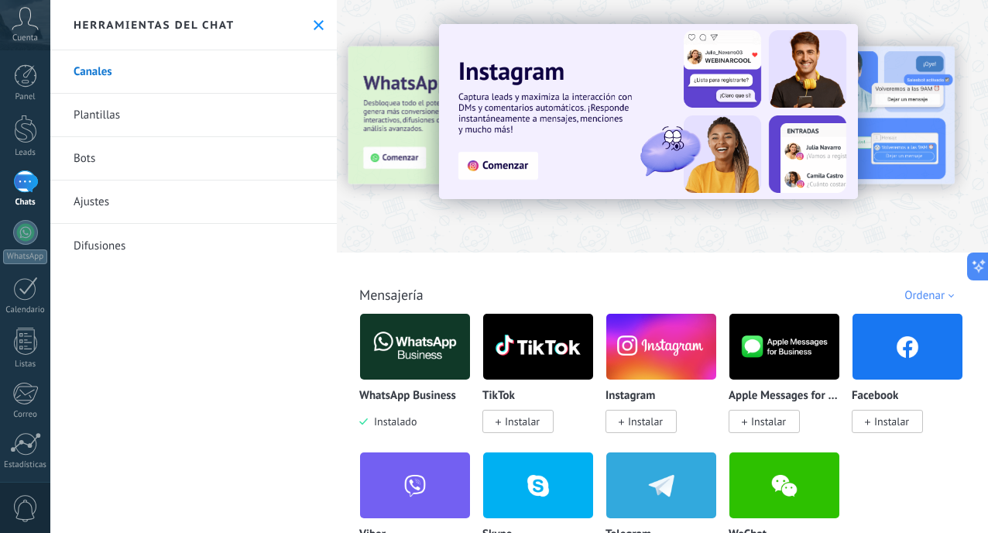
click at [644, 215] on div at bounding box center [662, 122] width 651 height 222
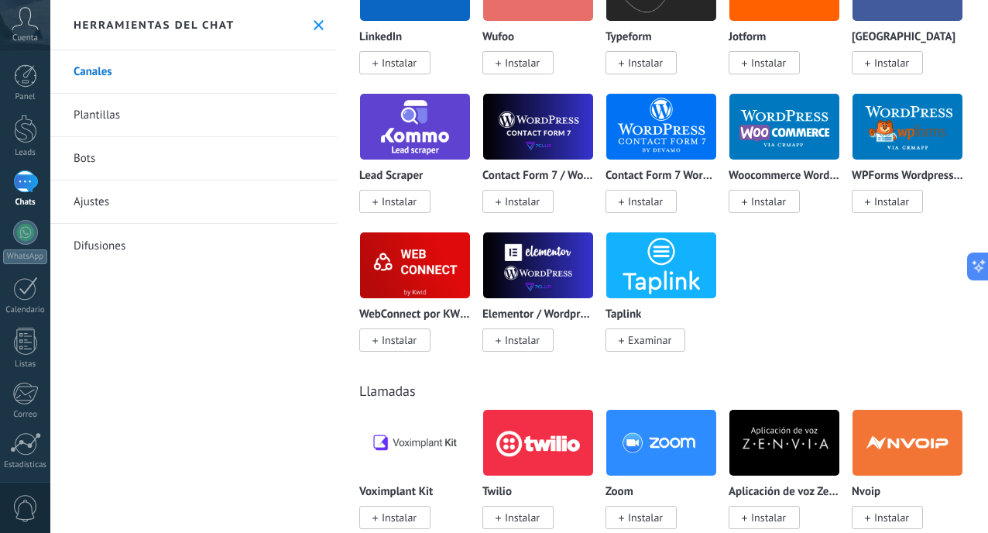
scroll to position [1687, 0]
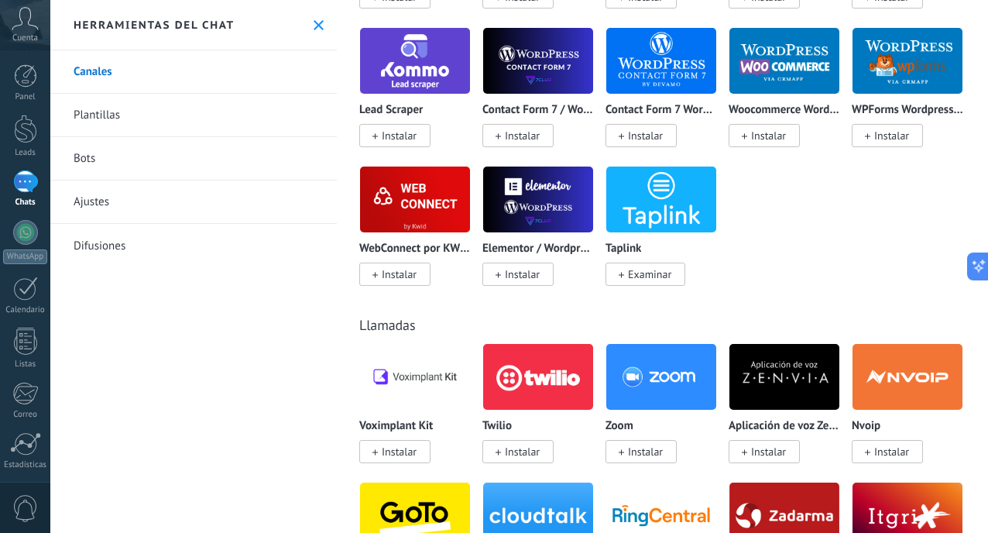
click at [409, 456] on span "Instalar" at bounding box center [399, 451] width 35 height 14
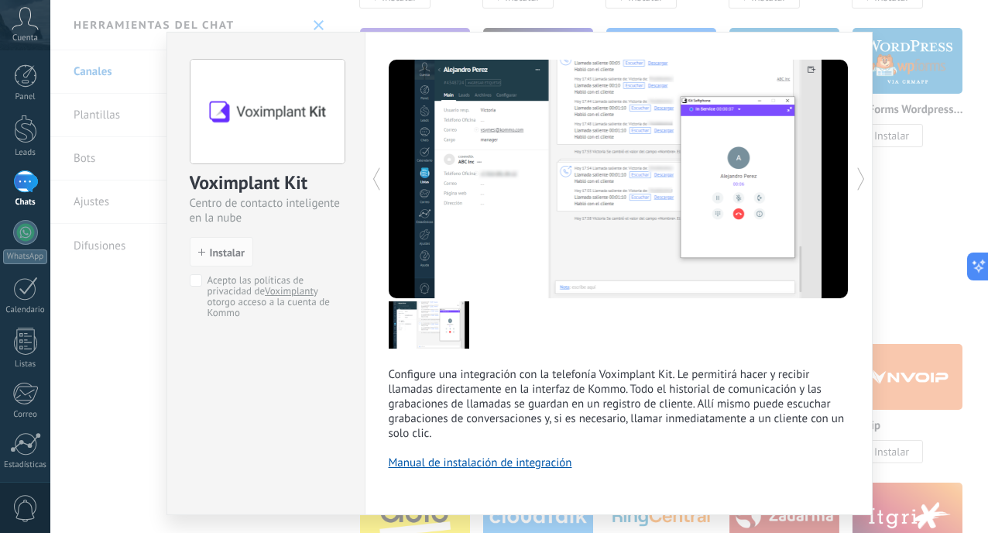
scroll to position [21, 0]
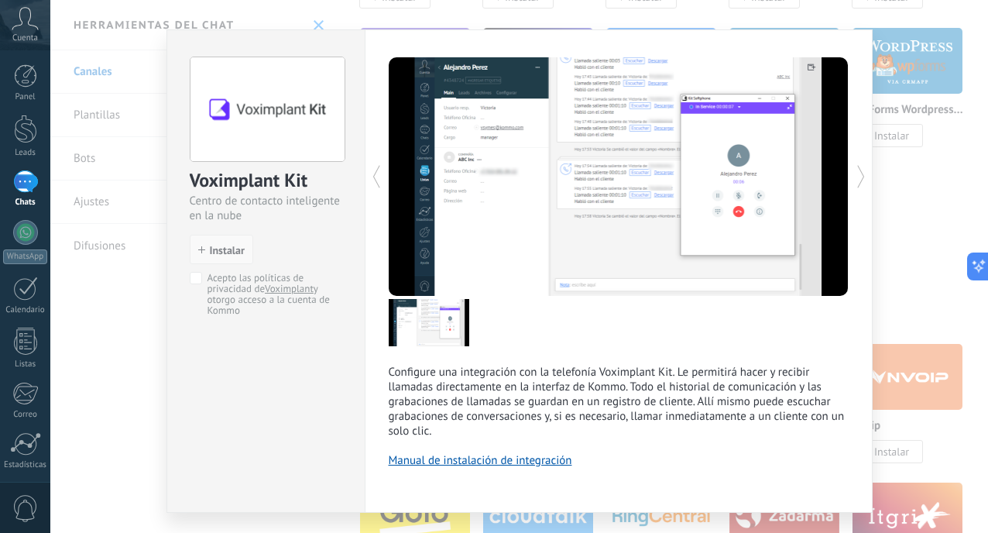
click at [220, 250] on span "Instalar" at bounding box center [227, 250] width 35 height 11
click at [224, 248] on span "Instalar" at bounding box center [227, 250] width 35 height 11
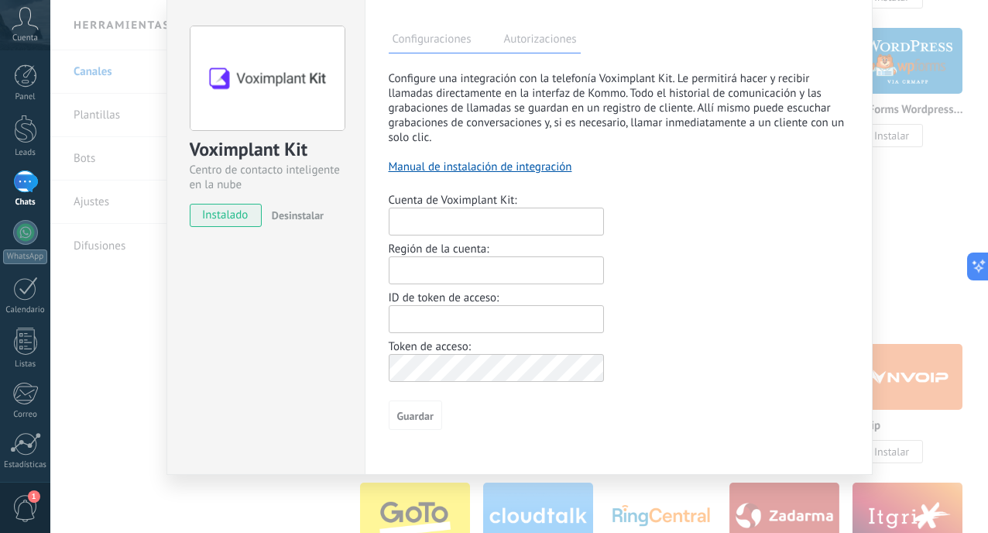
scroll to position [52, 0]
click at [299, 214] on span "Desinstalar" at bounding box center [298, 215] width 52 height 14
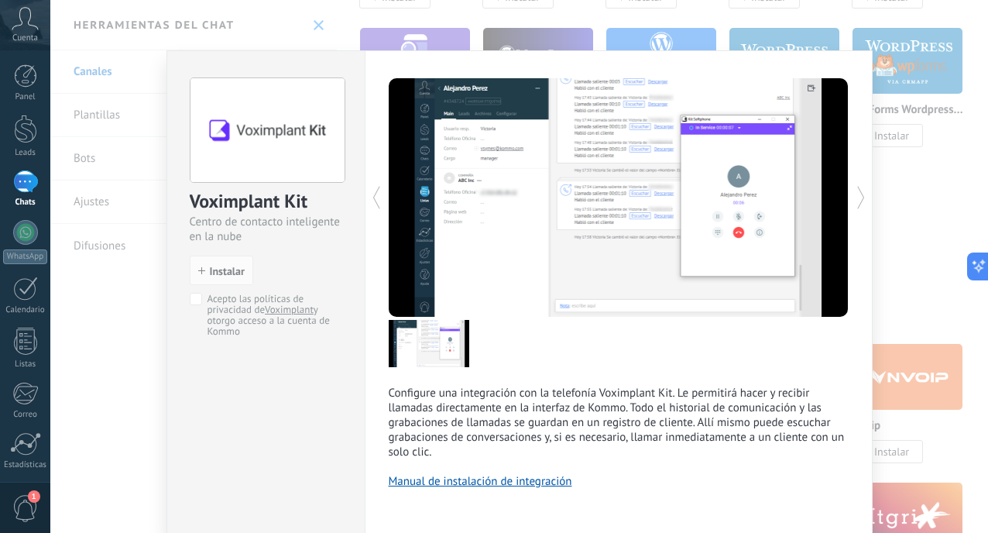
scroll to position [59, 0]
